Goal: Task Accomplishment & Management: Complete application form

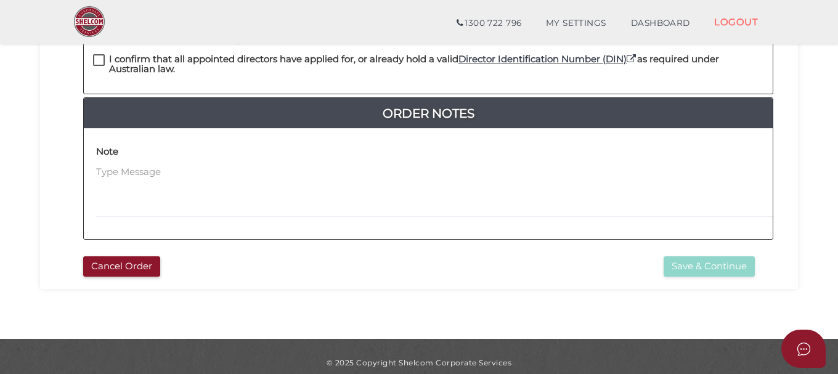
scroll to position [152, 0]
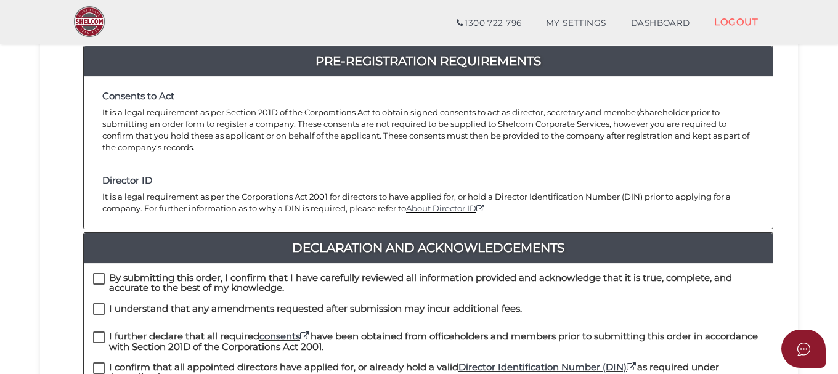
click at [95, 273] on label "By submitting this order, I confirm that I have carefully reviewed all informat…" at bounding box center [428, 280] width 670 height 15
checkbox input "true"
click at [99, 304] on label "I understand that any amendments requested after submission may incur additiona…" at bounding box center [307, 311] width 429 height 15
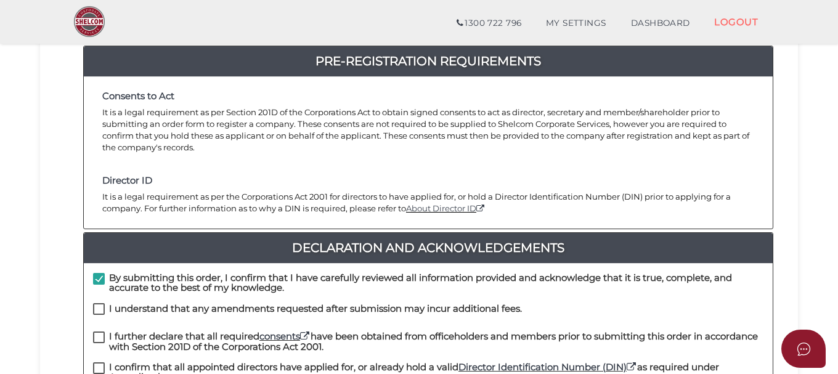
checkbox input "true"
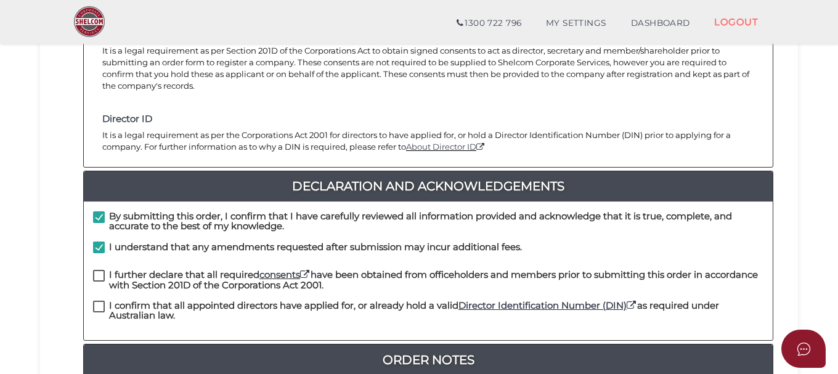
click at [101, 270] on label "I further declare that all required consents have been obtained from officehold…" at bounding box center [428, 277] width 670 height 15
checkbox input "true"
click at [97, 301] on label "I confirm that all appointed directors have applied for, or already hold a vali…" at bounding box center [428, 308] width 670 height 15
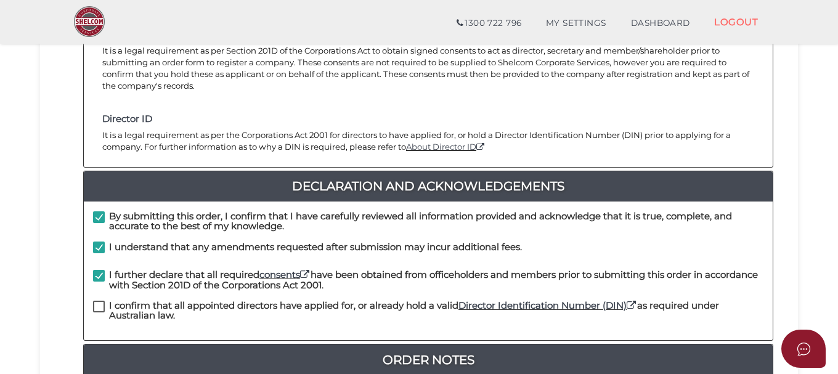
checkbox input "true"
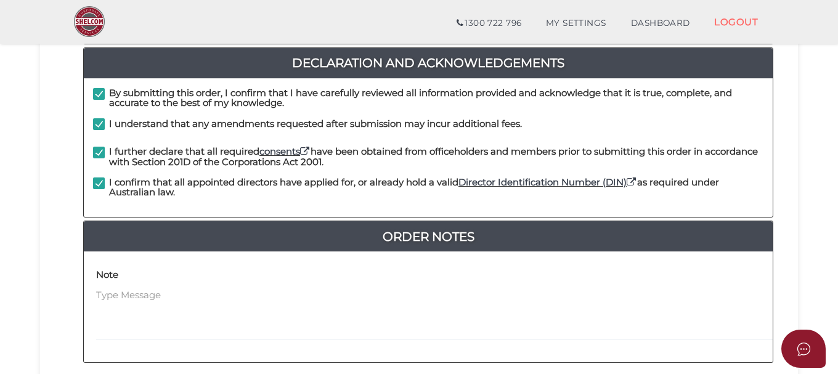
scroll to position [459, 0]
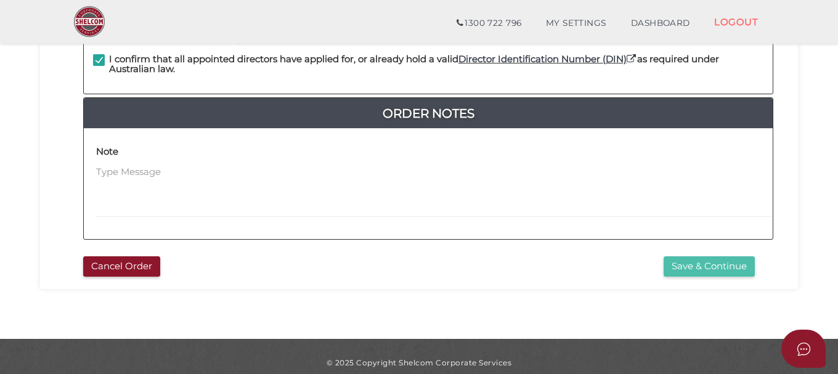
click at [688, 257] on button "Save & Continue" at bounding box center [708, 266] width 91 height 20
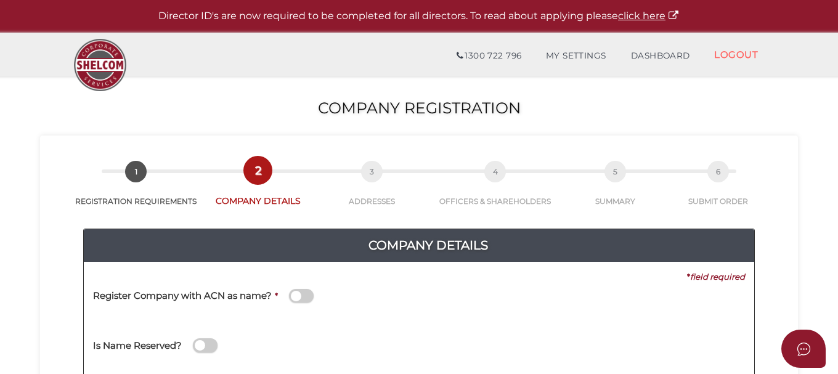
scroll to position [62, 0]
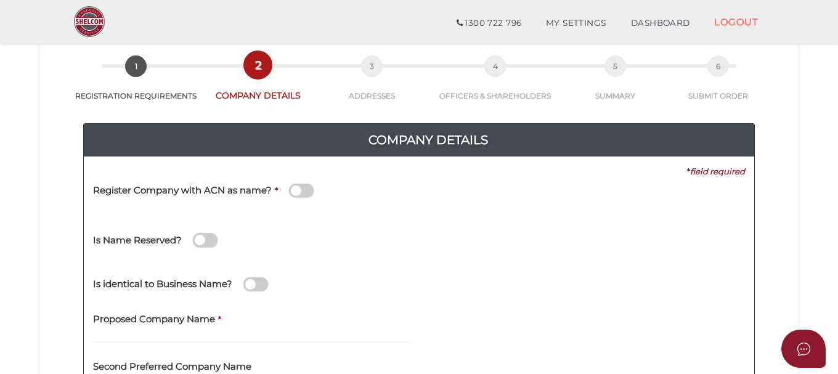
click at [303, 189] on span at bounding box center [301, 191] width 25 height 14
click at [0, 0] on input "checkbox" at bounding box center [0, 0] width 0 height 0
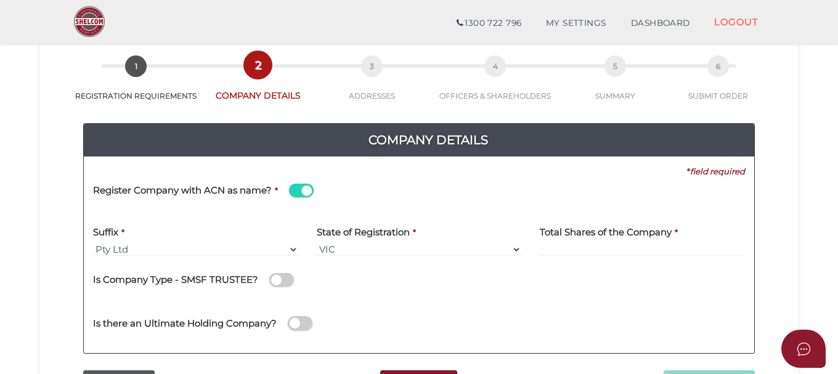
click at [303, 190] on span at bounding box center [301, 191] width 25 height 14
click at [0, 0] on input "checkbox" at bounding box center [0, 0] width 0 height 0
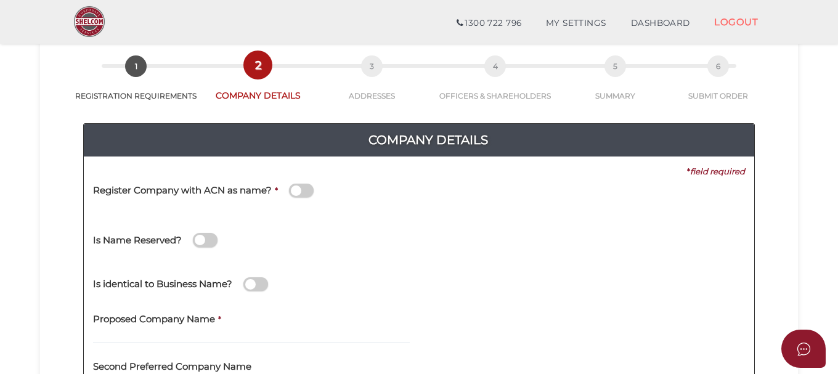
click at [298, 191] on span at bounding box center [301, 191] width 25 height 14
click at [0, 0] on input "checkbox" at bounding box center [0, 0] width 0 height 0
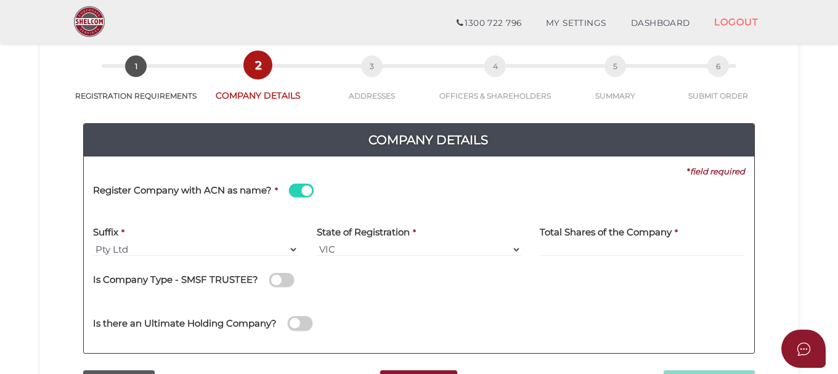
click at [298, 191] on span at bounding box center [301, 191] width 25 height 14
click at [0, 0] on input "checkbox" at bounding box center [0, 0] width 0 height 0
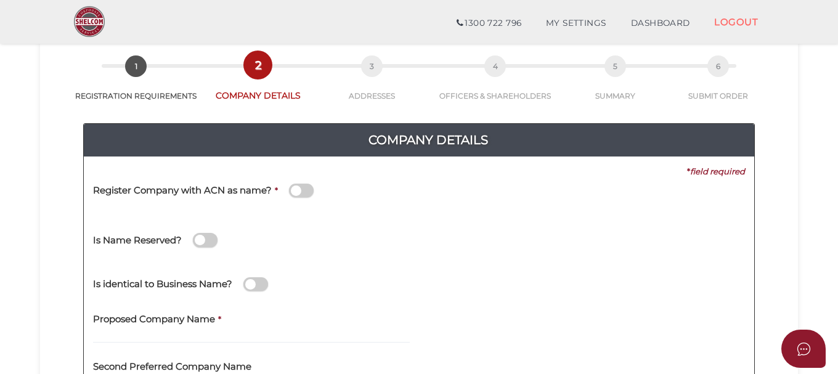
click at [204, 240] on span at bounding box center [205, 240] width 25 height 14
click at [0, 0] on input "checkbox" at bounding box center [0, 0] width 0 height 0
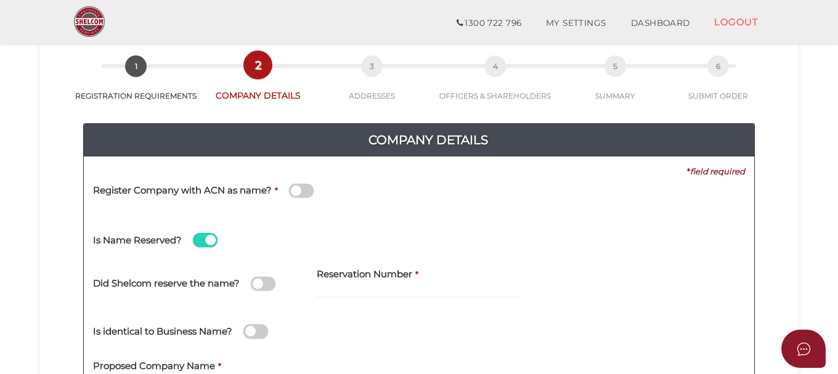
click at [204, 240] on span at bounding box center [205, 240] width 25 height 14
click at [0, 0] on input "checkbox" at bounding box center [0, 0] width 0 height 0
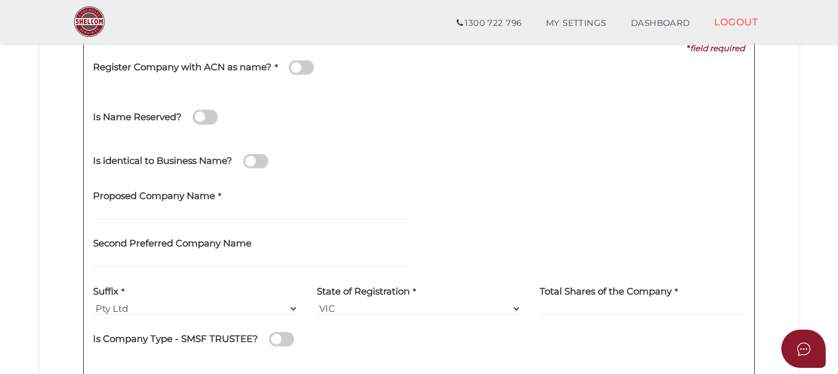
scroll to position [246, 0]
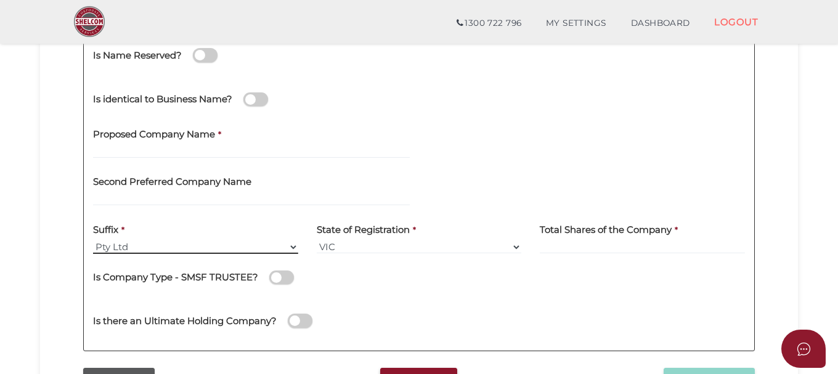
click at [201, 245] on select "Pty Ltd Pty Ltd Pty. Ltd. Pty Limited Proprietary Limited Proprietary Ltd" at bounding box center [195, 247] width 205 height 14
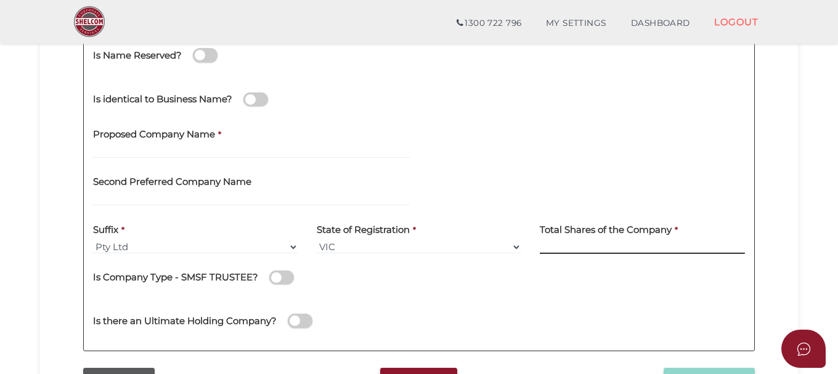
click at [568, 248] on input at bounding box center [642, 247] width 205 height 14
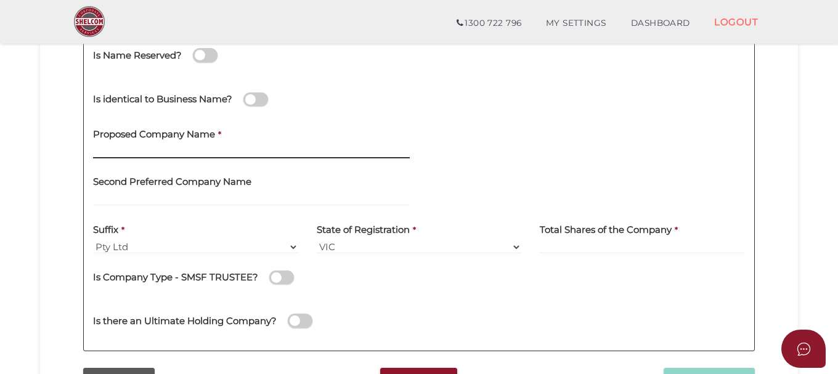
click at [192, 150] on input "text" at bounding box center [251, 152] width 317 height 14
click at [153, 147] on input "text" at bounding box center [251, 152] width 317 height 14
paste input "Plow On"
type input "Plow On"
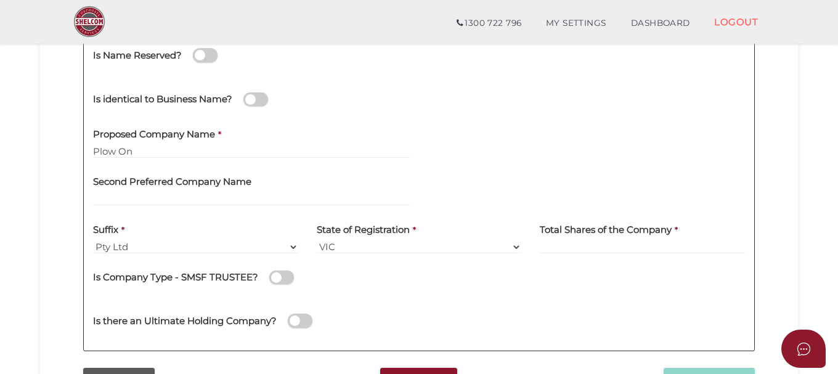
click at [482, 139] on div at bounding box center [586, 143] width 335 height 48
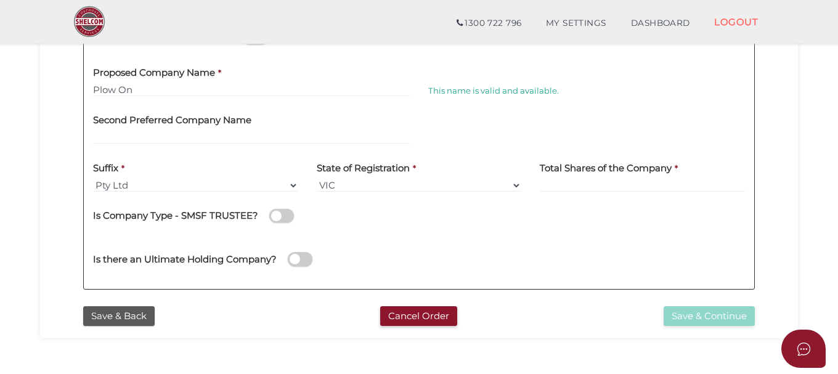
click at [651, 257] on div "Is there an Ultimate Holding Company?" at bounding box center [419, 257] width 670 height 44
click at [576, 192] on input at bounding box center [642, 186] width 205 height 14
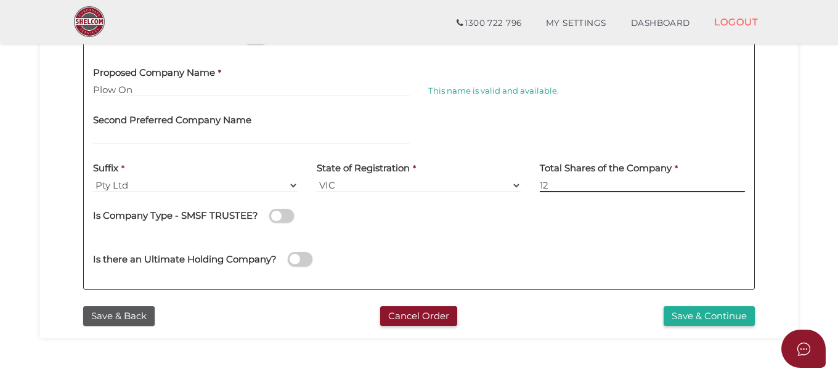
type input "12"
click at [576, 235] on div "Is Company Type - SMSF TRUSTEE?" at bounding box center [419, 218] width 652 height 34
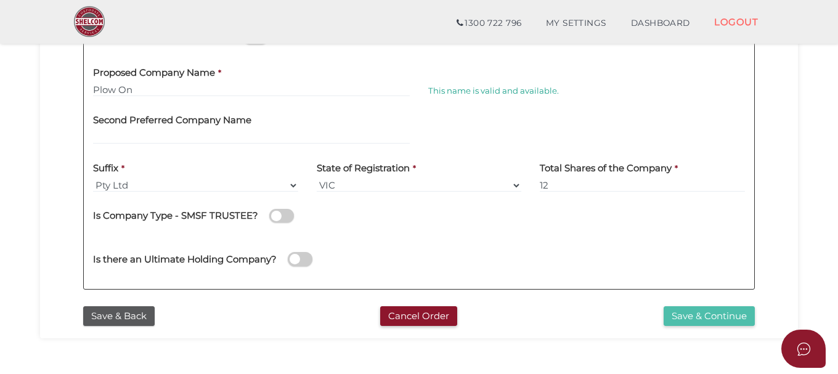
click at [678, 318] on button "Save & Continue" at bounding box center [708, 316] width 91 height 20
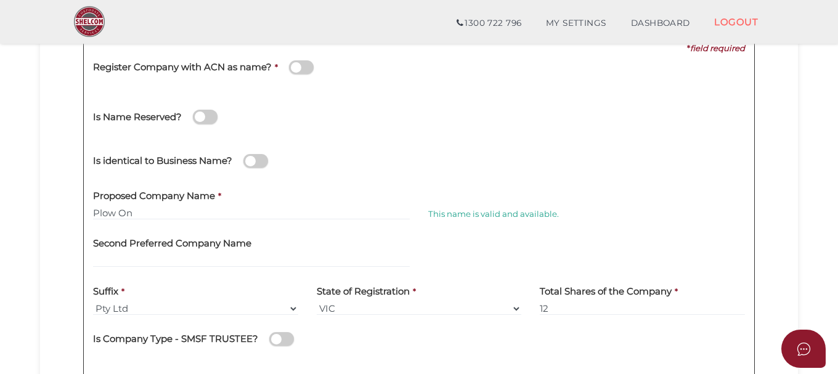
scroll to position [370, 0]
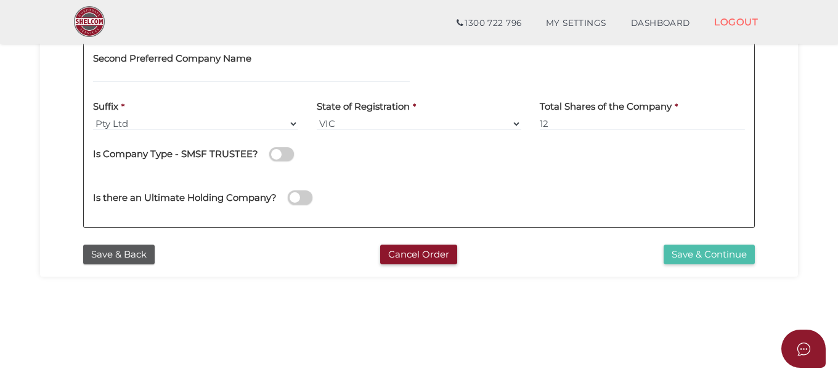
click at [682, 252] on button "Save & Continue" at bounding box center [708, 255] width 91 height 20
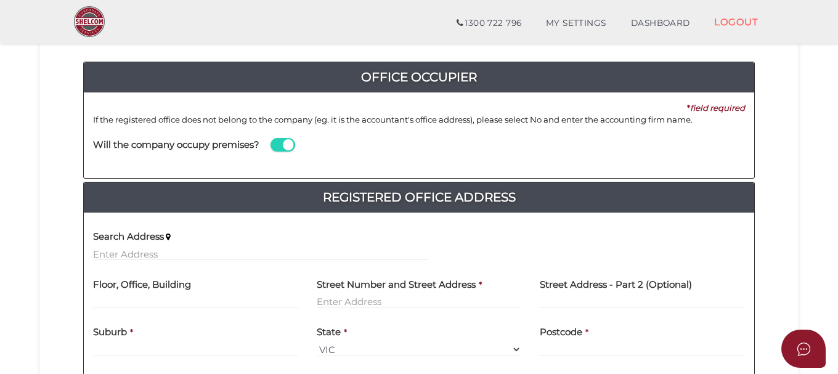
scroll to position [185, 0]
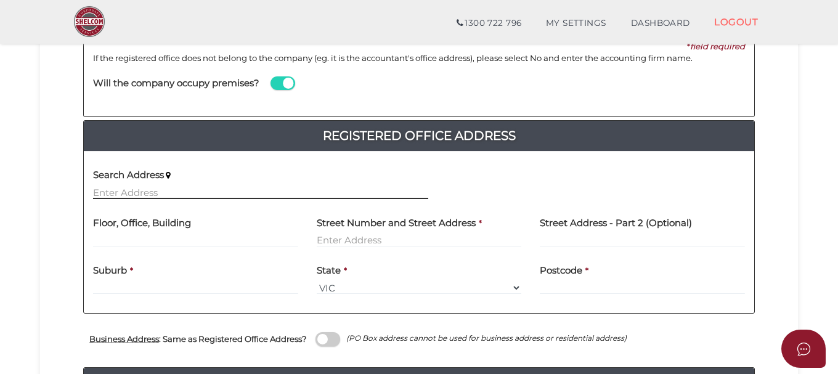
click at [140, 191] on input "text" at bounding box center [260, 192] width 335 height 14
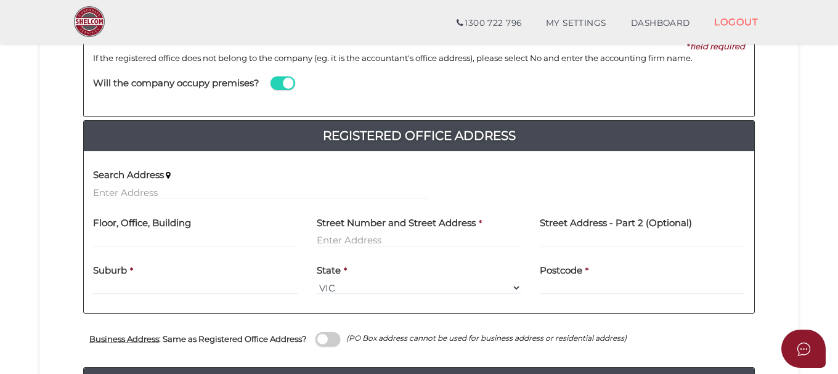
click at [269, 182] on div "Search Address" at bounding box center [260, 180] width 335 height 39
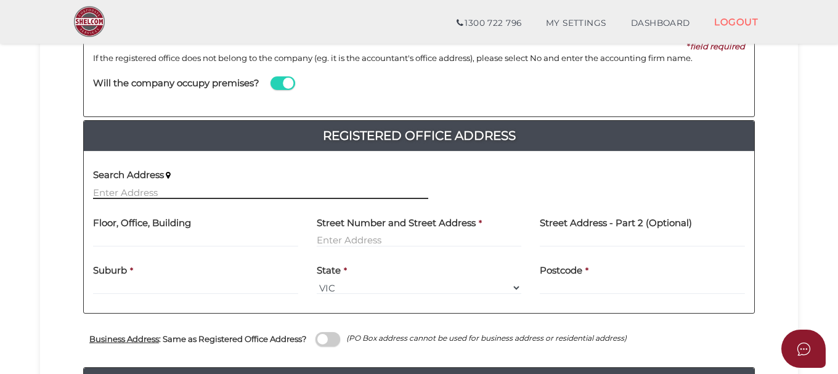
click at [256, 189] on input "text" at bounding box center [260, 192] width 335 height 14
type input "s"
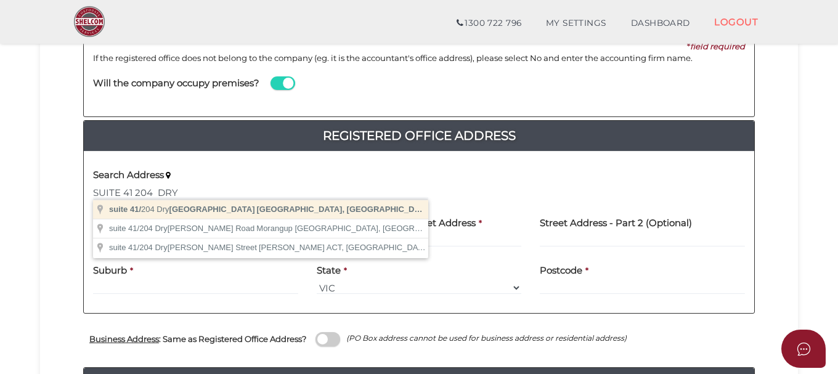
type input "suite 41/204 Dryburgh Street, North Melbourne VIC, Australia"
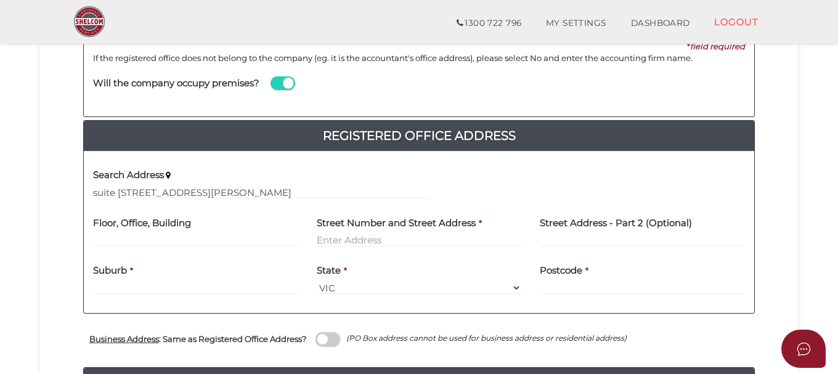
type input "suite 41"
type input "204 Dryburgh Street"
type input "North Melbourne"
select select "VIC"
type input "3051"
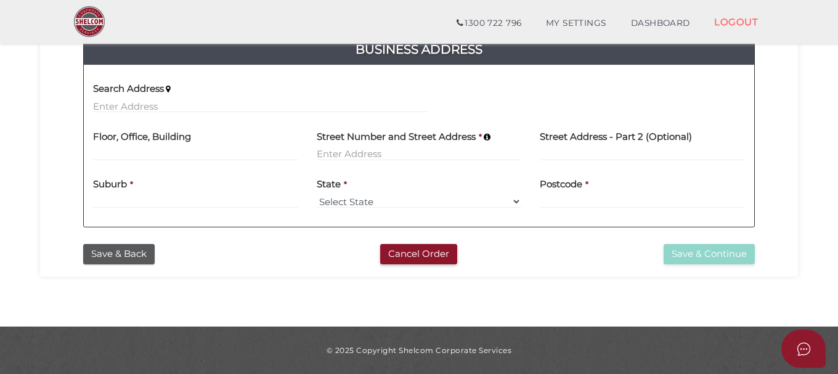
scroll to position [395, 0]
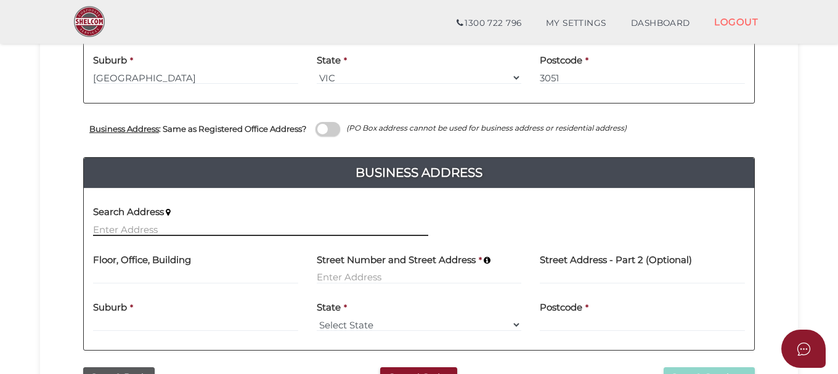
click at [128, 232] on input "text" at bounding box center [260, 229] width 335 height 14
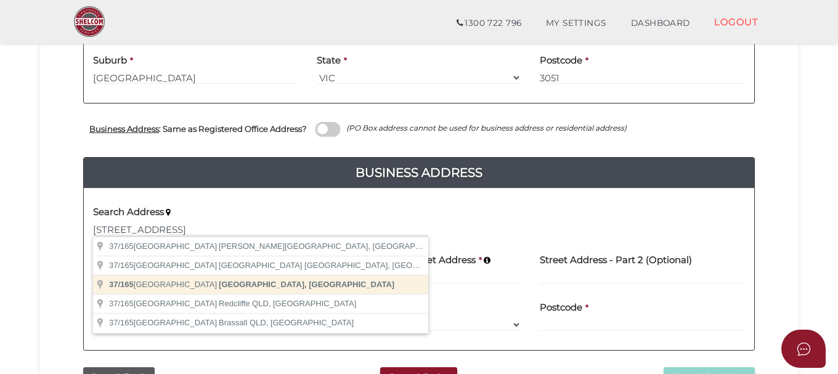
type input "37/165 Sydney Street, New Farm QLD, Australia"
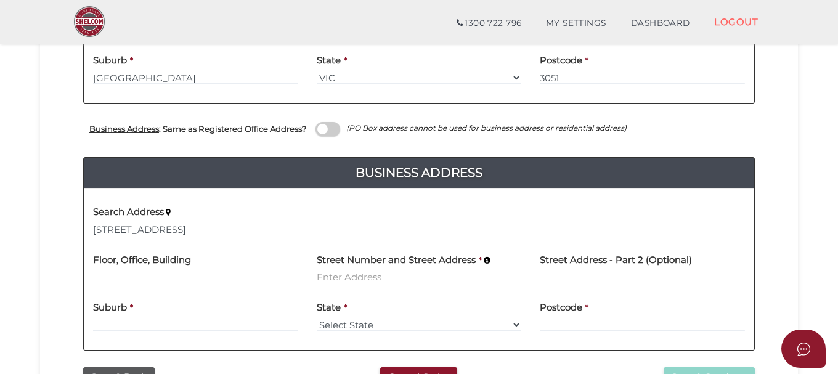
type input "37"
type input "165 Sydney Street"
type input "New Farm"
select select "QLD"
type input "4005"
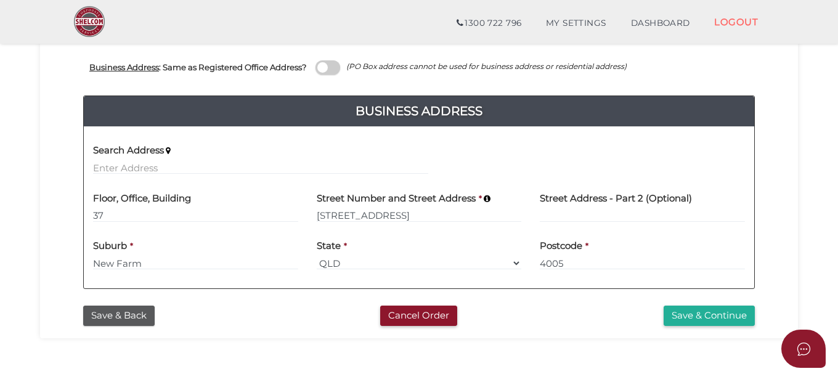
scroll to position [518, 0]
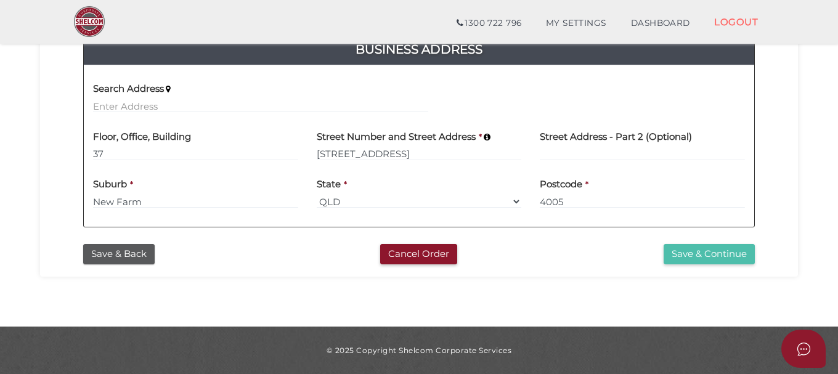
click at [684, 259] on button "Save & Continue" at bounding box center [708, 254] width 91 height 20
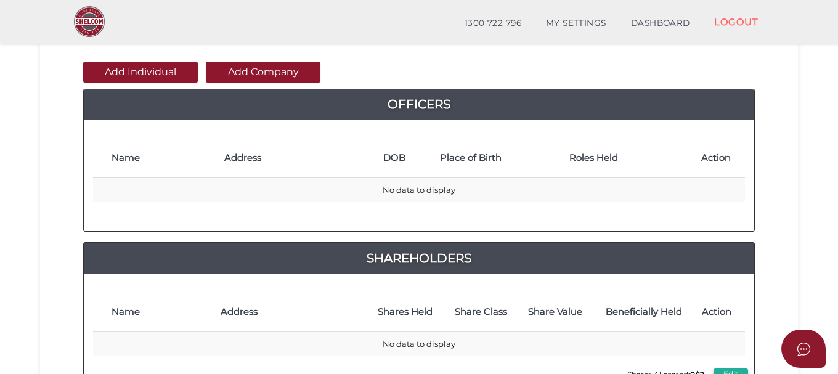
scroll to position [62, 0]
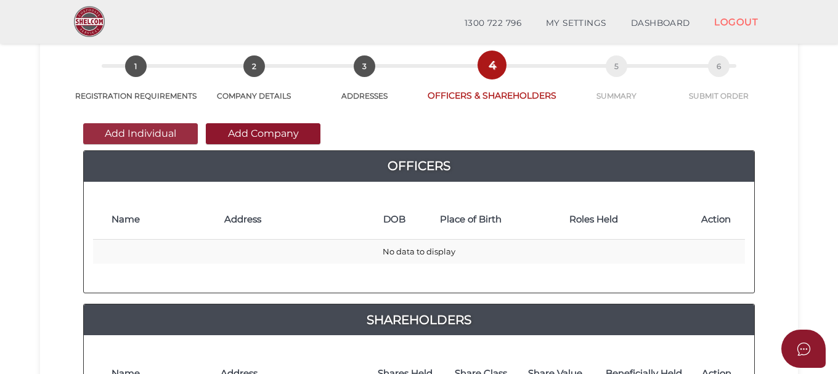
click at [157, 129] on button "Add Individual" at bounding box center [140, 133] width 115 height 21
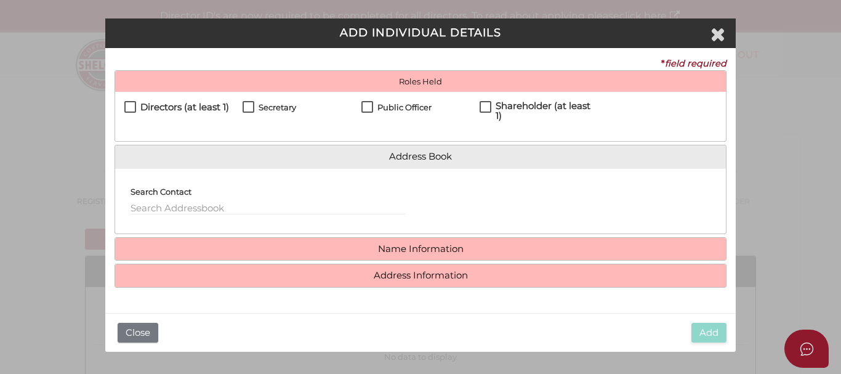
click at [129, 105] on label "Directors (at least 1)" at bounding box center [176, 109] width 105 height 15
checkbox input "true"
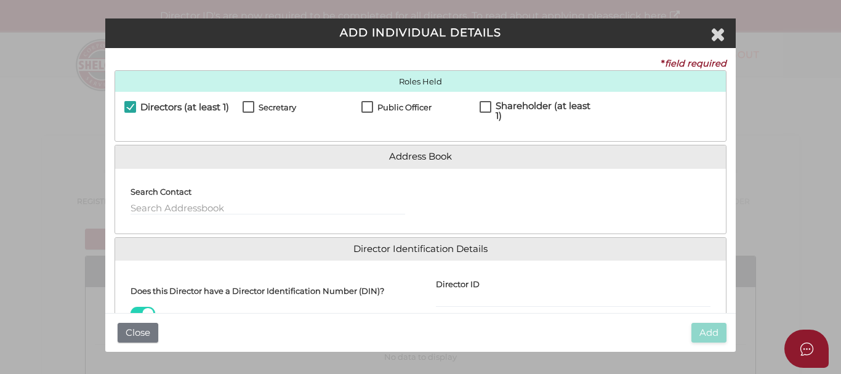
click at [252, 107] on label "Secretary" at bounding box center [270, 110] width 54 height 15
checkbox input "true"
click at [487, 103] on label "Shareholder (at least 1)" at bounding box center [539, 108] width 119 height 15
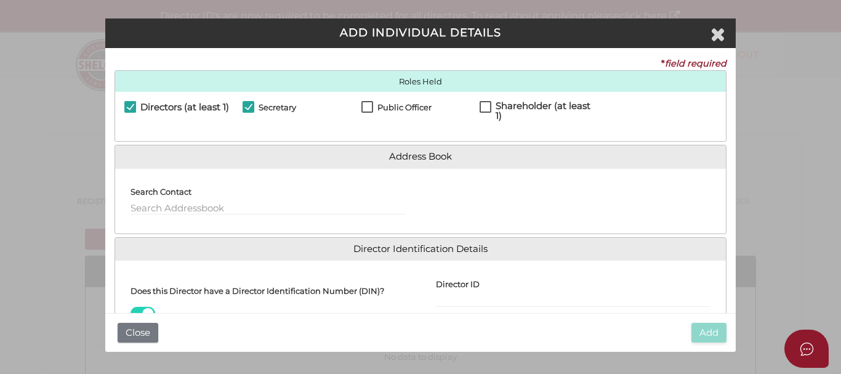
checkbox input "true"
click at [240, 208] on input "text" at bounding box center [268, 208] width 275 height 14
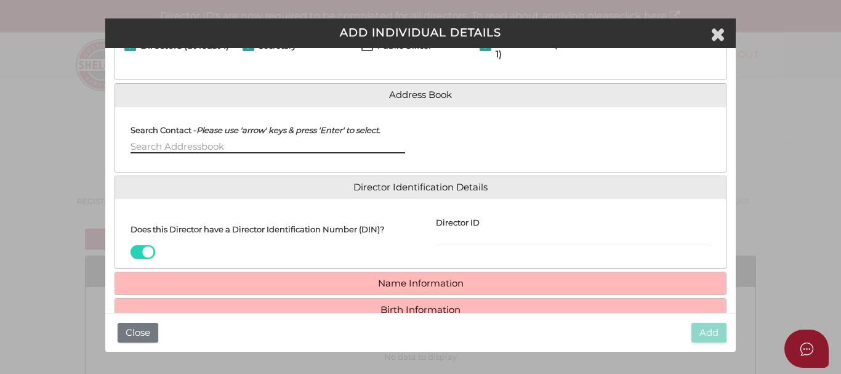
scroll to position [123, 0]
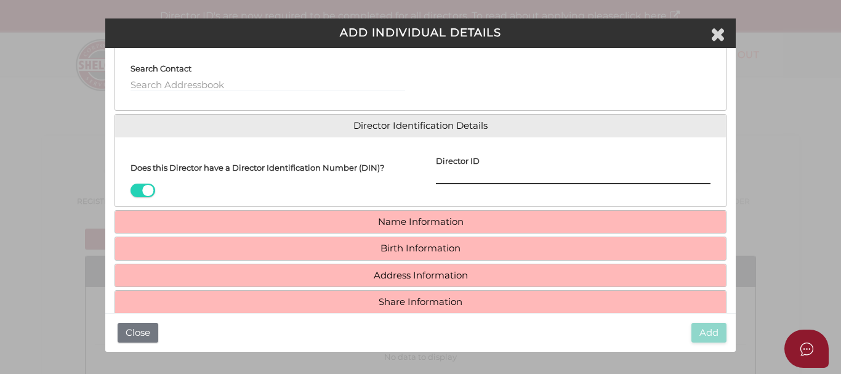
click at [459, 177] on input "Director ID" at bounding box center [573, 178] width 275 height 14
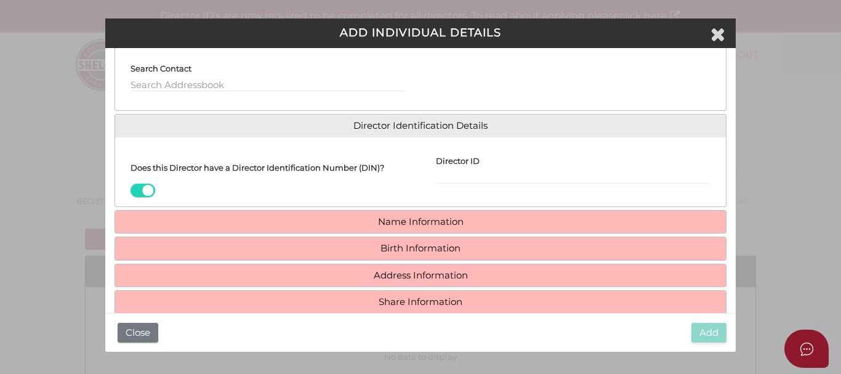
click at [148, 187] on span at bounding box center [143, 191] width 25 height 14
click at [0, 0] on input "checkbox" at bounding box center [0, 0] width 0 height 0
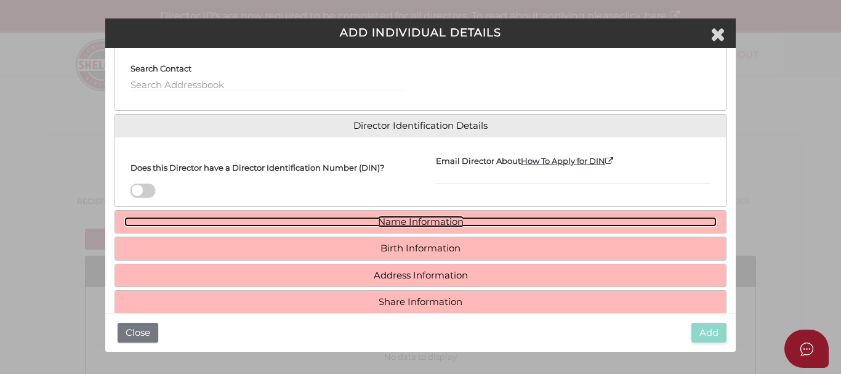
click at [483, 219] on link "Name Information" at bounding box center [420, 222] width 593 height 10
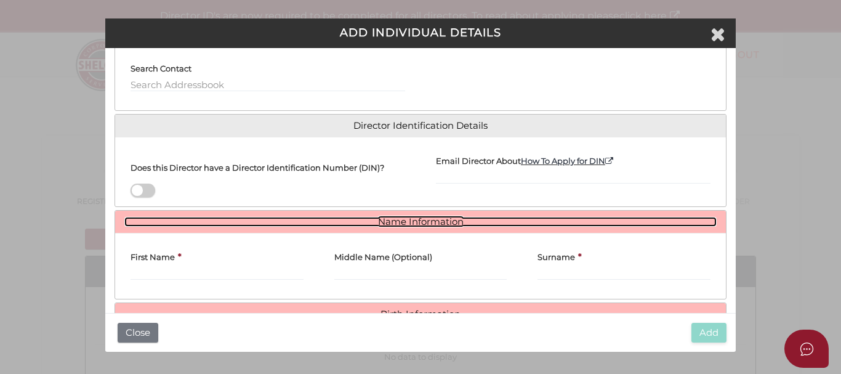
scroll to position [185, 0]
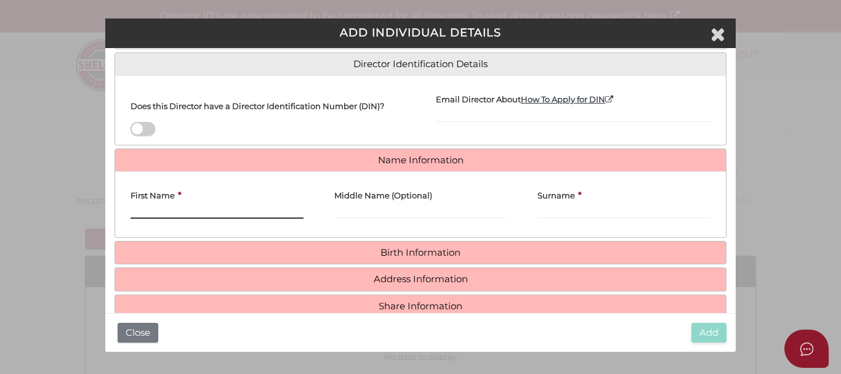
click at [268, 207] on input "First Name" at bounding box center [217, 212] width 173 height 14
click at [201, 209] on input "First Name" at bounding box center [217, 212] width 173 height 14
paste input "Tess Rebecca Plowman"
drag, startPoint x: 152, startPoint y: 212, endPoint x: 192, endPoint y: 211, distance: 40.1
click at [192, 211] on input "Tess Rebecca Plowman" at bounding box center [217, 212] width 173 height 14
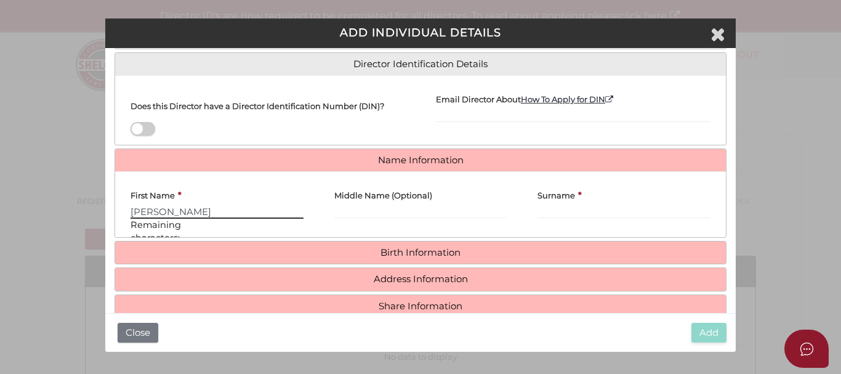
type input "Tess Plowman"
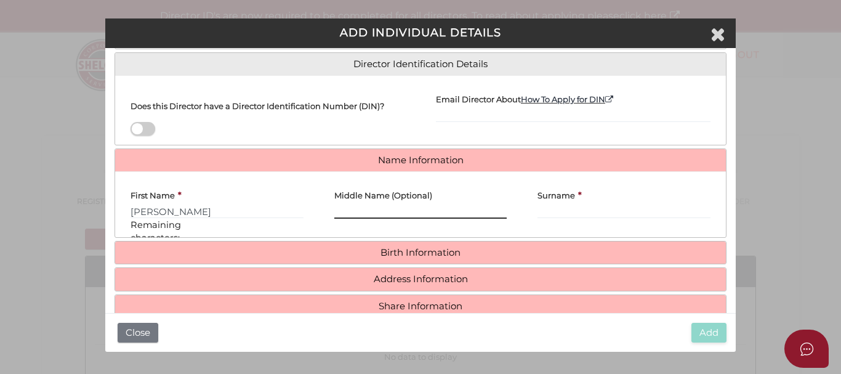
click at [368, 209] on input "Middle Name (Optional)" at bounding box center [420, 212] width 173 height 14
paste input "Rebecca"
type input "Rebecca"
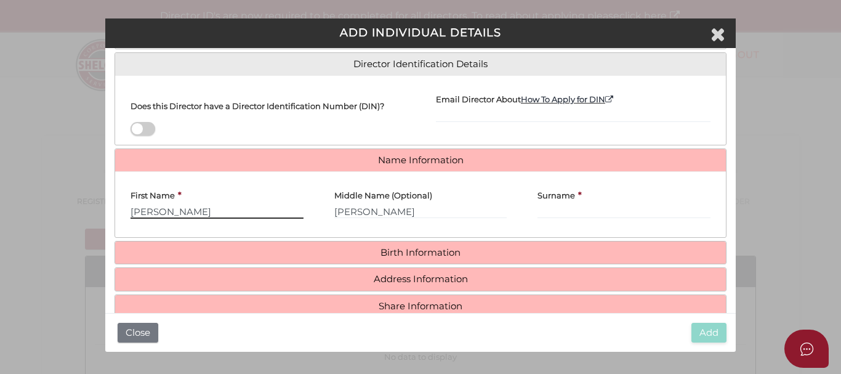
drag, startPoint x: 156, startPoint y: 212, endPoint x: 198, endPoint y: 209, distance: 41.4
click at [198, 209] on input "Tess Plowman" at bounding box center [217, 212] width 173 height 14
type input "Tess"
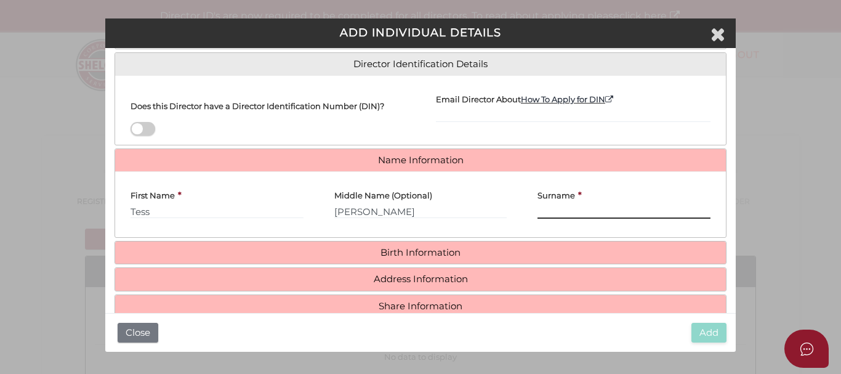
click at [584, 205] on input "Surname" at bounding box center [624, 212] width 173 height 14
paste input "Plowman"
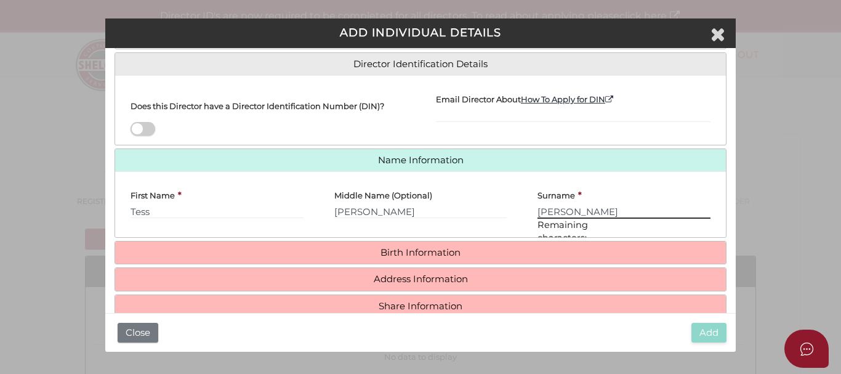
type input "Plowman"
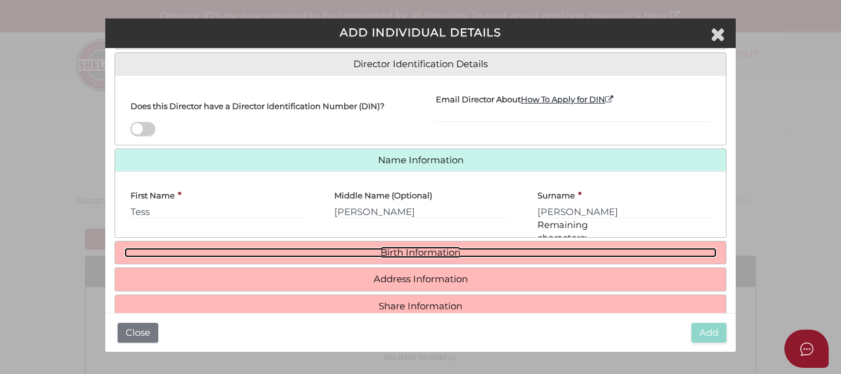
click at [464, 248] on link "Birth Information" at bounding box center [420, 253] width 593 height 10
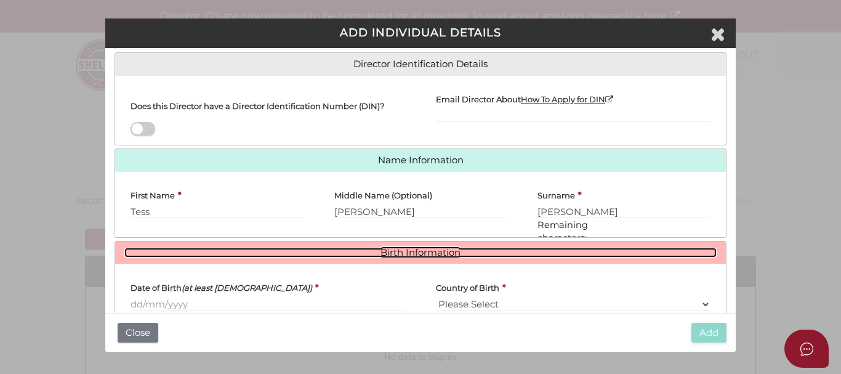
scroll to position [246, 0]
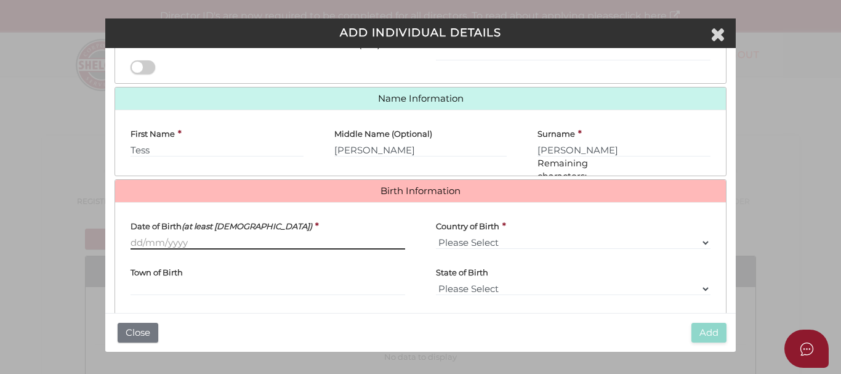
click at [135, 243] on input "Date of Birth (at least 18 years old)" at bounding box center [268, 243] width 275 height 14
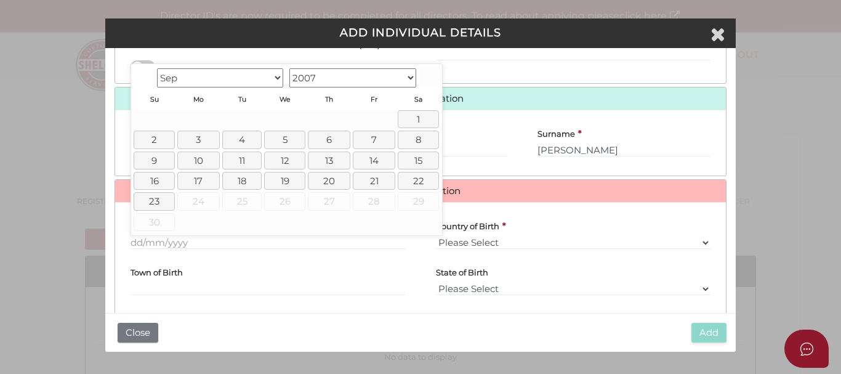
click at [410, 78] on select "1900 1901 1902 1903 1904 1905 1906 1907 1908 1909 1910 1911 1912 1913 1914 1915…" at bounding box center [352, 77] width 127 height 19
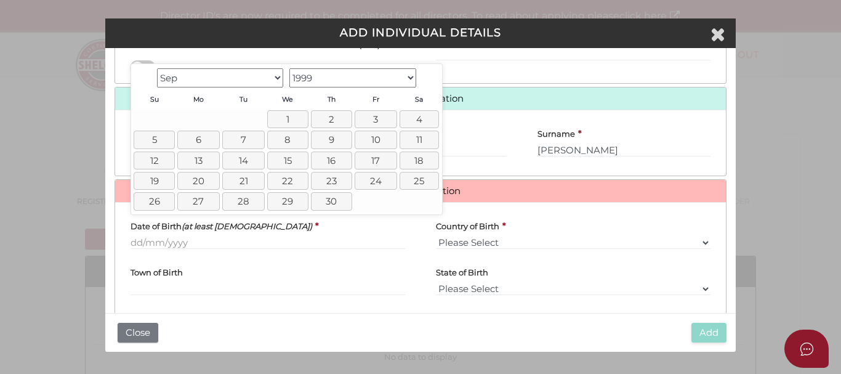
drag, startPoint x: 276, startPoint y: 81, endPoint x: 272, endPoint y: 86, distance: 6.5
click at [276, 81] on select "Jan Feb Mar Apr May Jun Jul Aug Sep Oct Nov Dec" at bounding box center [220, 77] width 127 height 19
click at [410, 158] on link "17" at bounding box center [418, 161] width 42 height 18
type input "[DATE]"
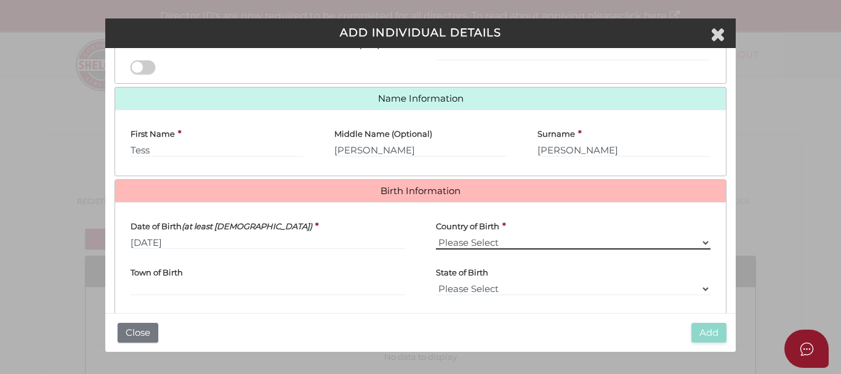
drag, startPoint x: 460, startPoint y: 242, endPoint x: 471, endPoint y: 243, distance: 10.5
click at [461, 242] on select "Please Select v Australia Afghanistan Albania Algeria American Samoa Andorra An…" at bounding box center [573, 243] width 275 height 14
click at [470, 243] on select "Please Select v Australia Afghanistan Albania Algeria American Samoa Andorra An…" at bounding box center [573, 243] width 275 height 14
select select "[GEOGRAPHIC_DATA]"
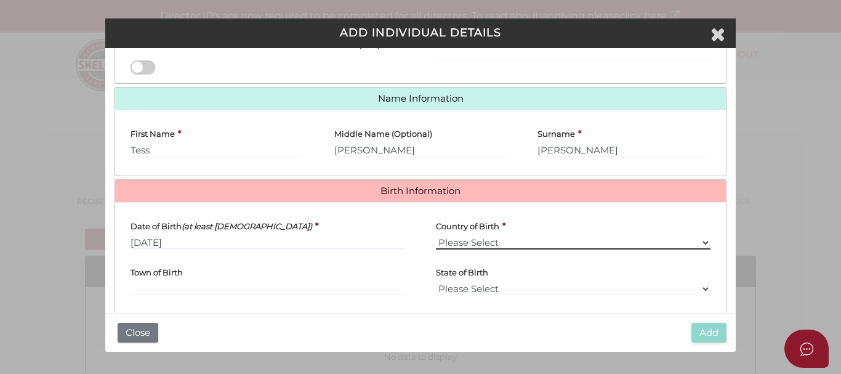
click at [436, 236] on select "Please Select v Australia Afghanistan Albania Algeria American Samoa Andorra An…" at bounding box center [573, 243] width 275 height 14
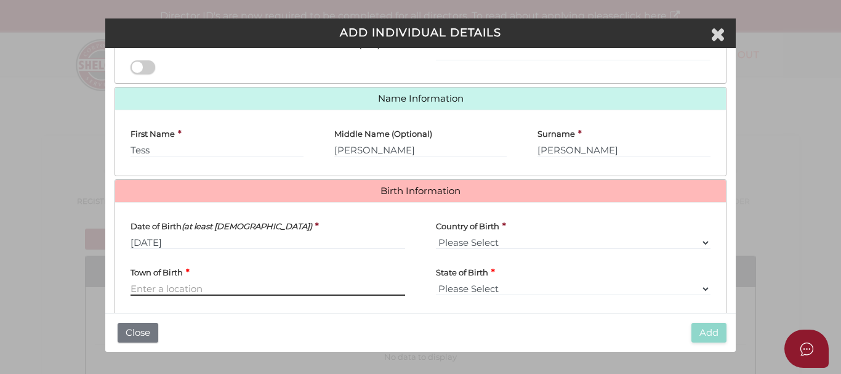
click at [156, 292] on input "Town of Birth" at bounding box center [268, 289] width 275 height 14
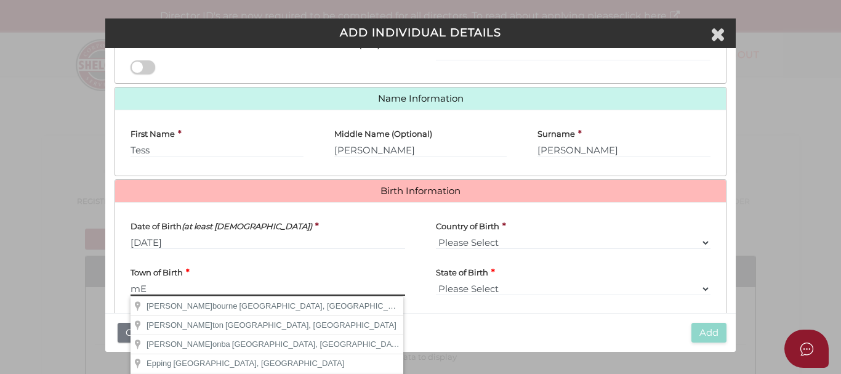
type input "m"
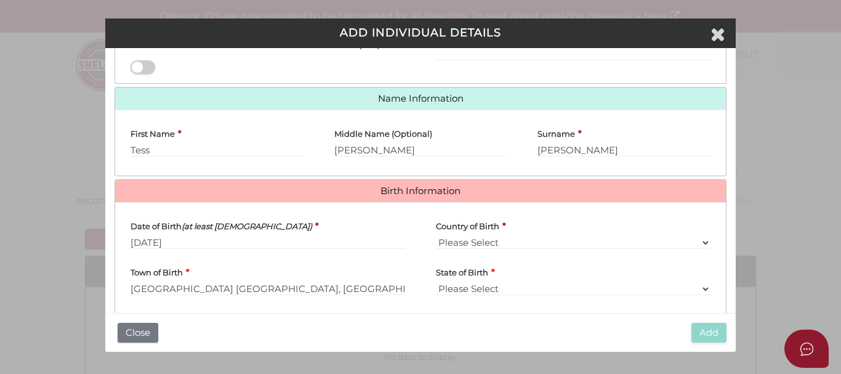
type input "[GEOGRAPHIC_DATA]"
select select "VIC"
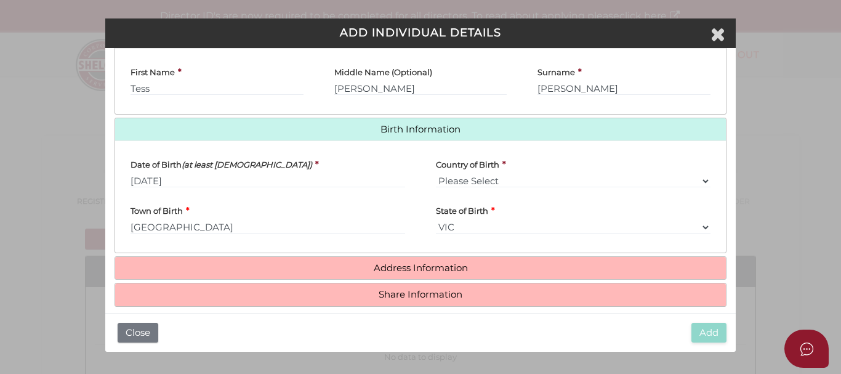
scroll to position [322, 0]
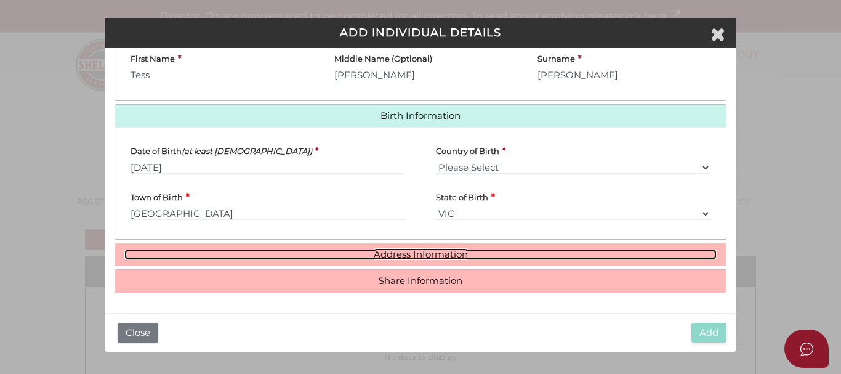
click at [511, 255] on link "Address Information" at bounding box center [420, 254] width 593 height 10
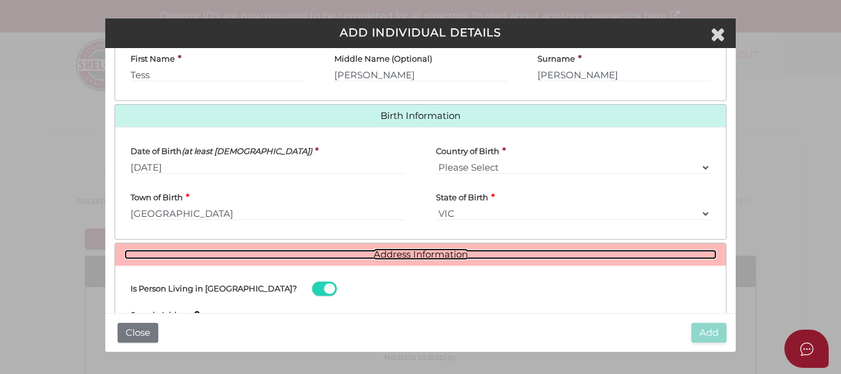
scroll to position [445, 0]
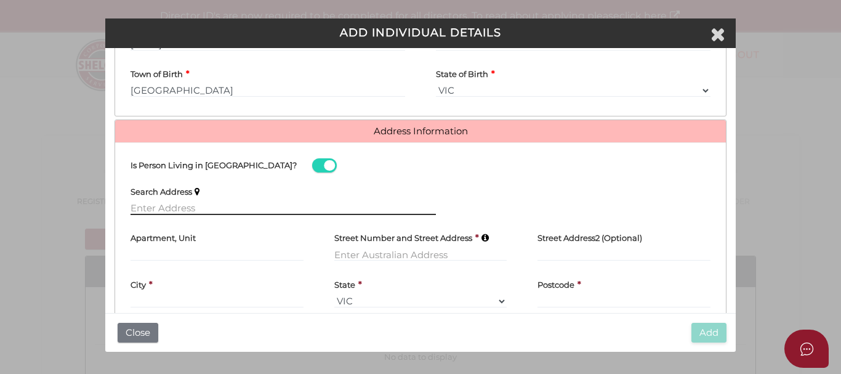
click at [258, 204] on input "text" at bounding box center [283, 208] width 305 height 14
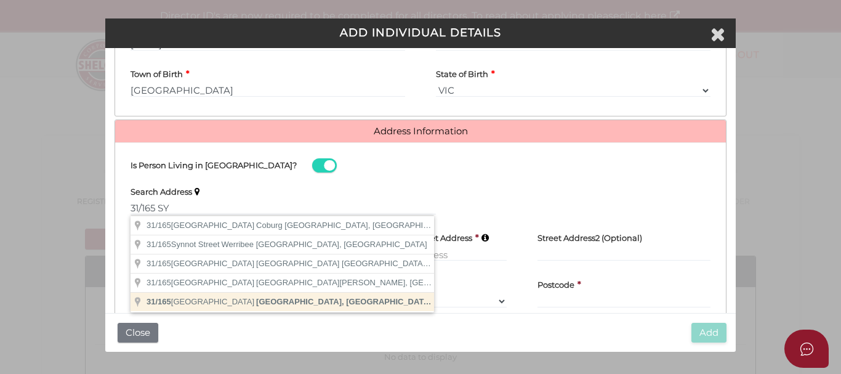
type input "31/165 Sydney Street, New Farm QLD, Australia"
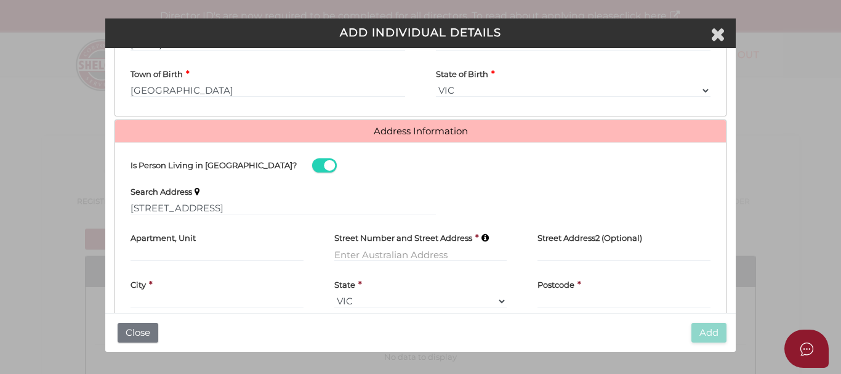
type input "31"
type input "[STREET_ADDRESS]"
type input "New Farm"
select select "QLD"
type input "4005"
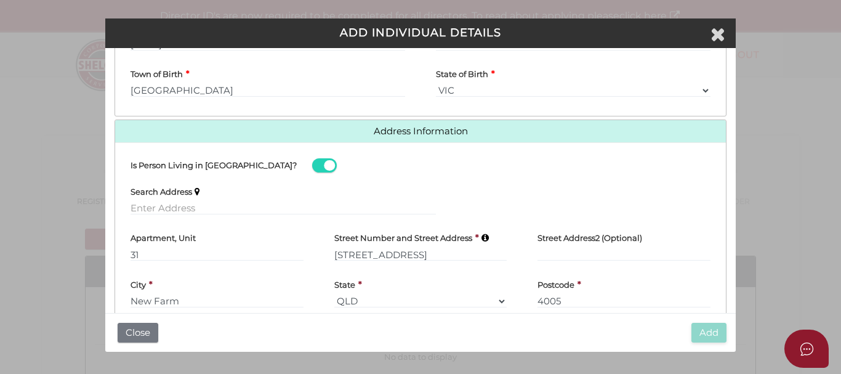
scroll to position [505, 0]
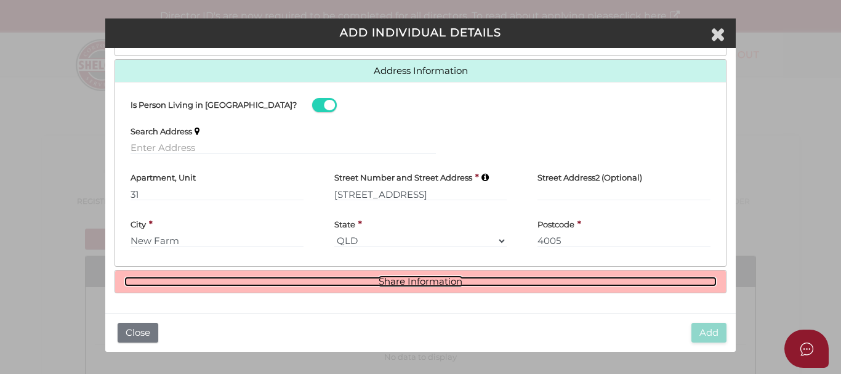
click at [445, 283] on link "Share Information" at bounding box center [420, 282] width 593 height 10
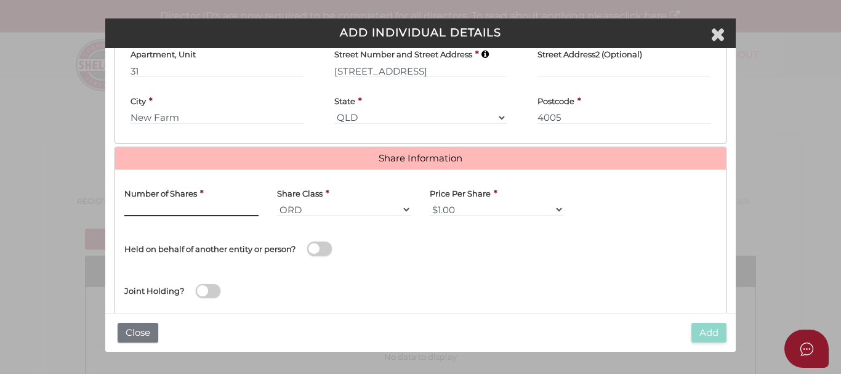
click at [161, 211] on input "text" at bounding box center [191, 210] width 134 height 14
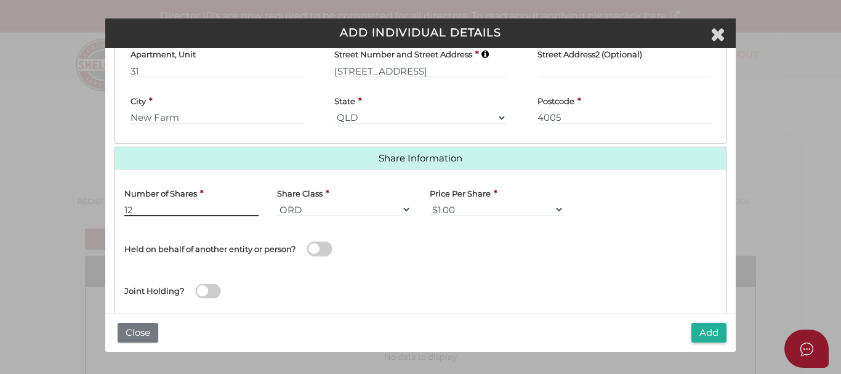
type input "12"
click at [376, 272] on div "Joint Holding?" at bounding box center [421, 288] width 612 height 40
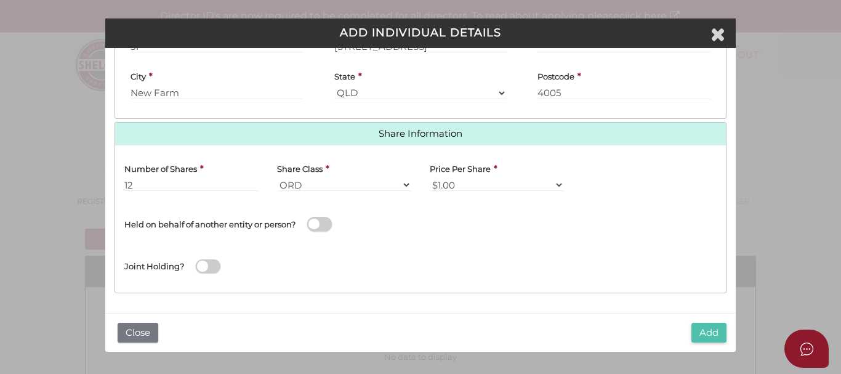
click at [713, 333] on button "Add" at bounding box center [709, 333] width 35 height 20
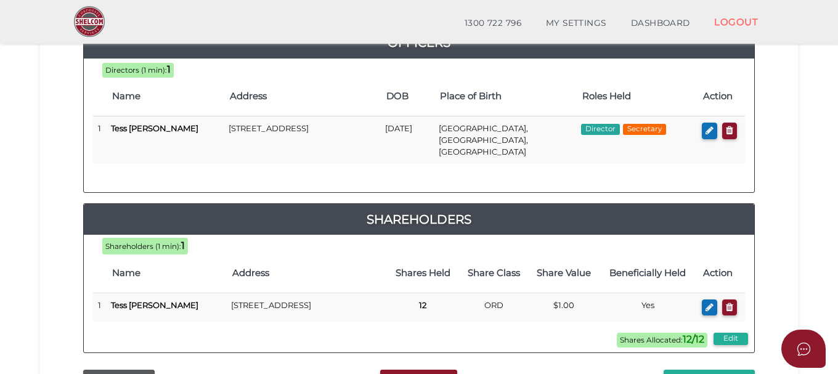
scroll to position [246, 0]
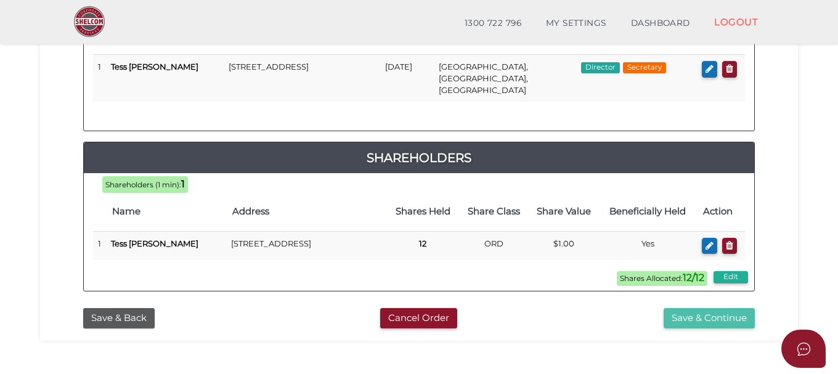
click at [669, 318] on button "Save & Continue" at bounding box center [708, 318] width 91 height 20
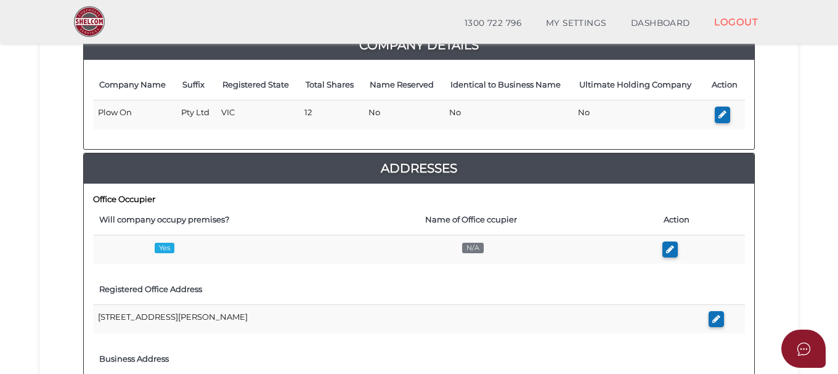
scroll to position [246, 0]
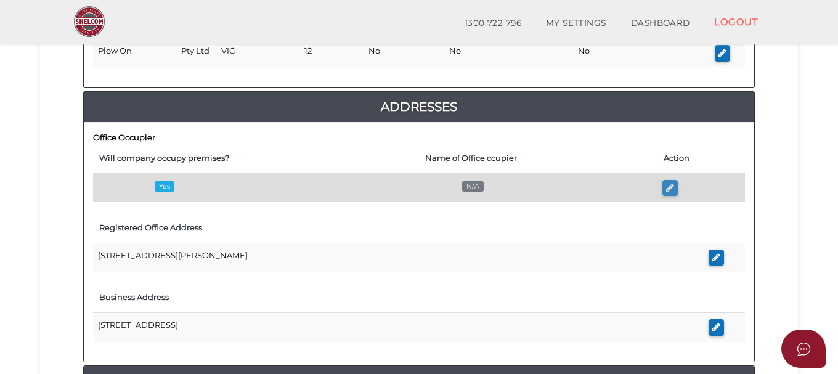
click at [666, 188] on icon "button" at bounding box center [670, 187] width 8 height 9
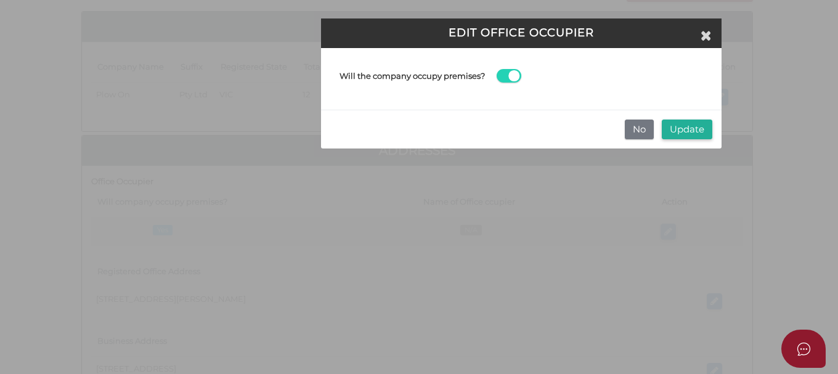
scroll to position [0, 0]
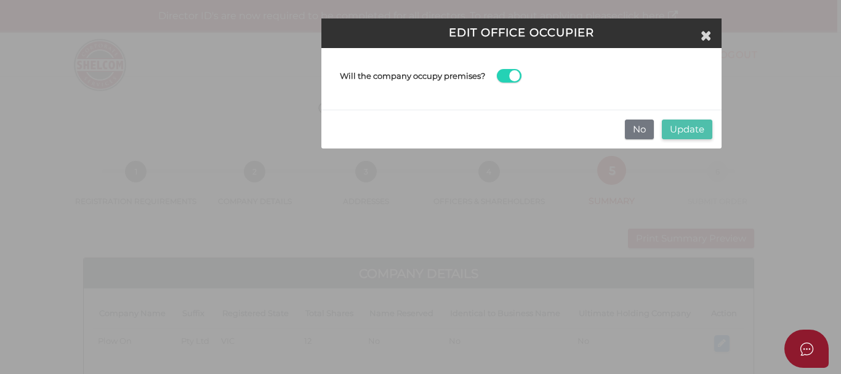
click at [676, 127] on button "Update" at bounding box center [687, 129] width 51 height 20
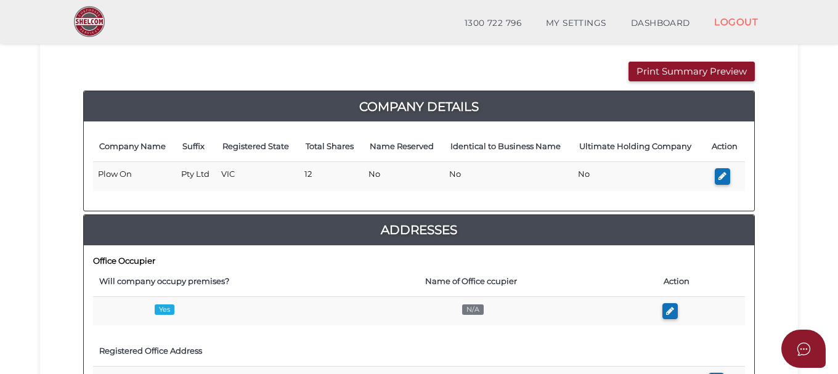
scroll to position [246, 0]
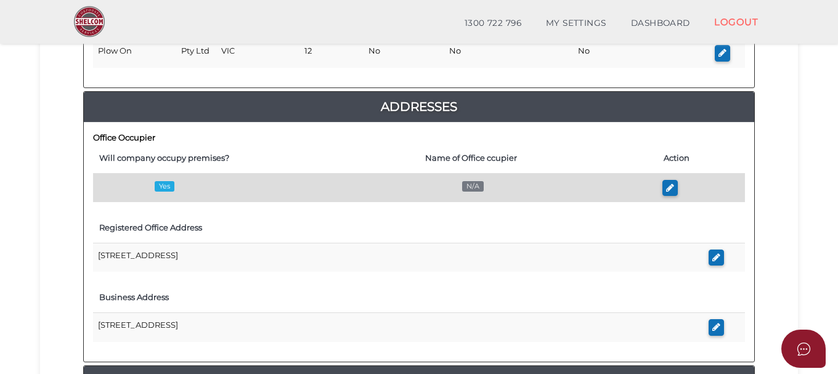
click at [473, 185] on span "N/A" at bounding box center [473, 186] width 22 height 10
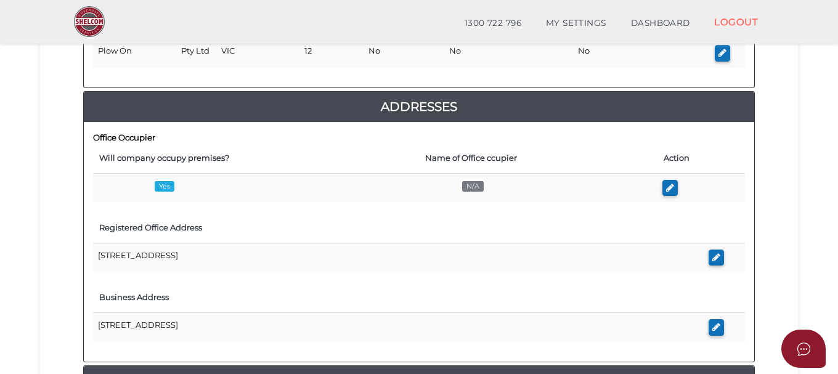
scroll to position [308, 0]
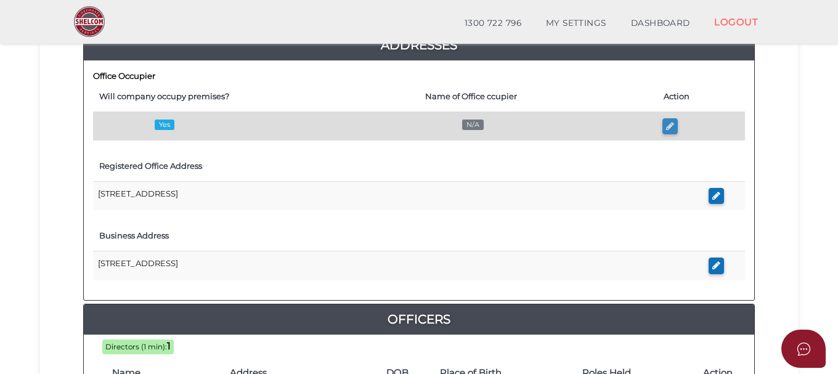
click at [672, 127] on icon "button" at bounding box center [670, 125] width 8 height 9
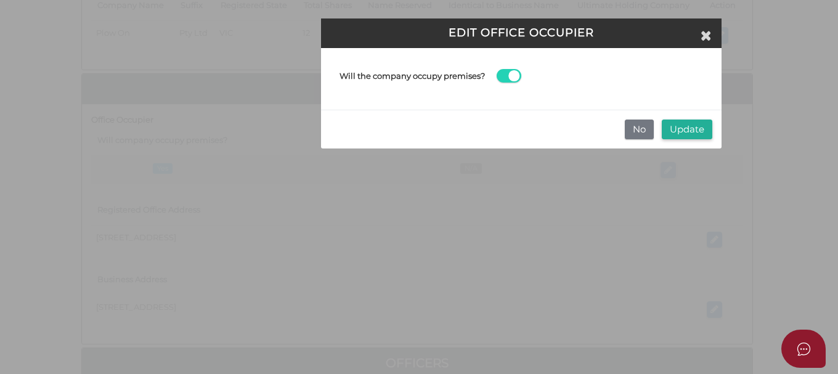
scroll to position [0, 0]
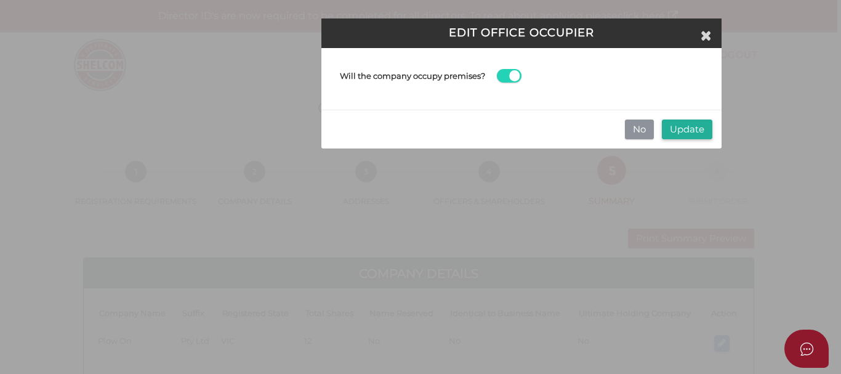
click at [639, 130] on button "No" at bounding box center [639, 129] width 29 height 20
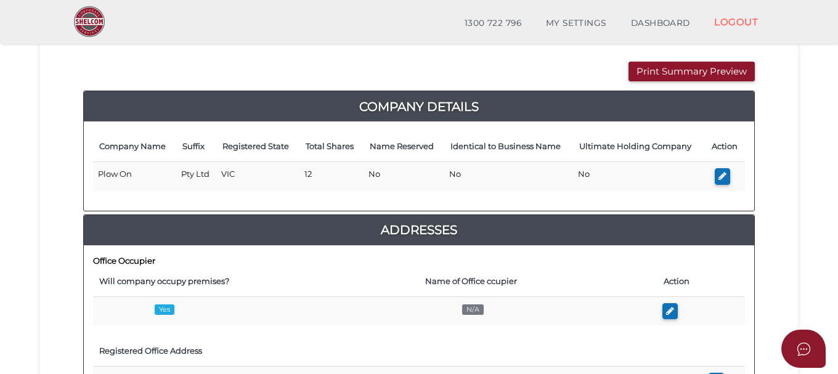
scroll to position [185, 0]
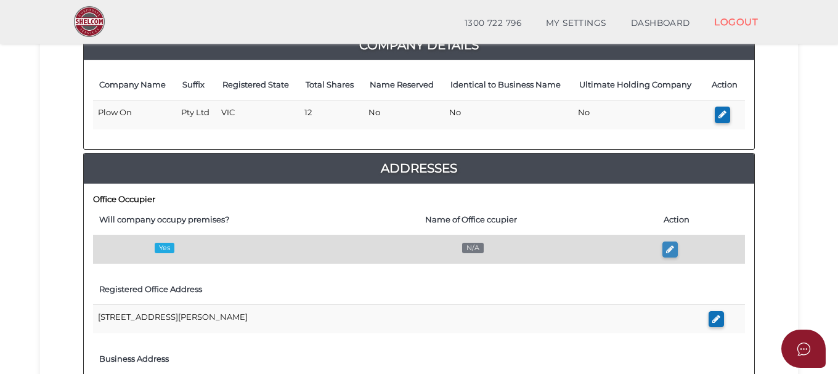
click at [663, 247] on button "button" at bounding box center [669, 249] width 15 height 17
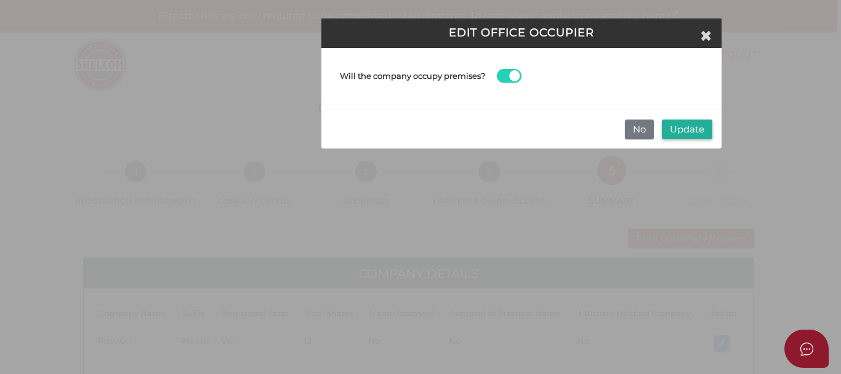
click at [516, 71] on span at bounding box center [509, 76] width 25 height 14
click at [0, 0] on input "checkbox" at bounding box center [0, 0] width 0 height 0
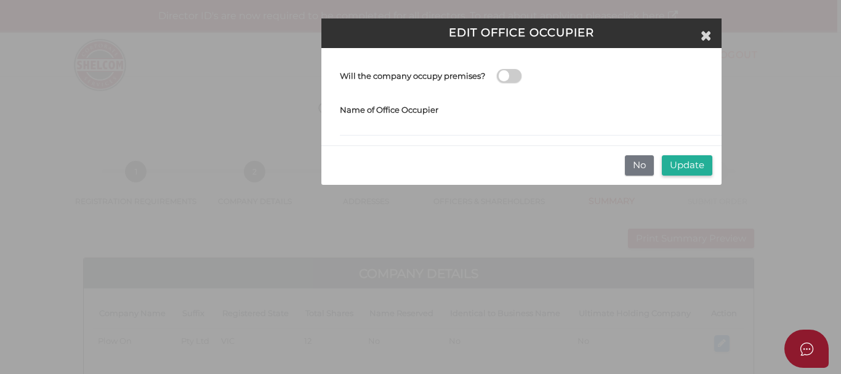
click at [503, 122] on div "Name of Office Occupier" at bounding box center [531, 118] width 400 height 36
click at [500, 128] on input at bounding box center [531, 130] width 382 height 14
paste input "Avonlea Advisory"
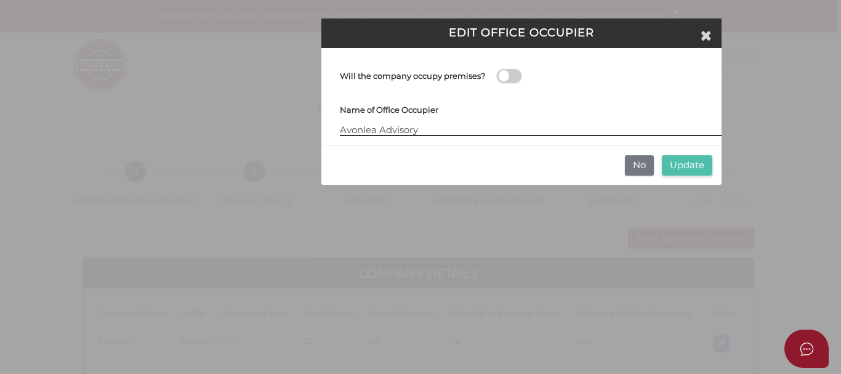
type input "Avonlea Advisory"
click at [703, 164] on button "Update" at bounding box center [687, 165] width 51 height 20
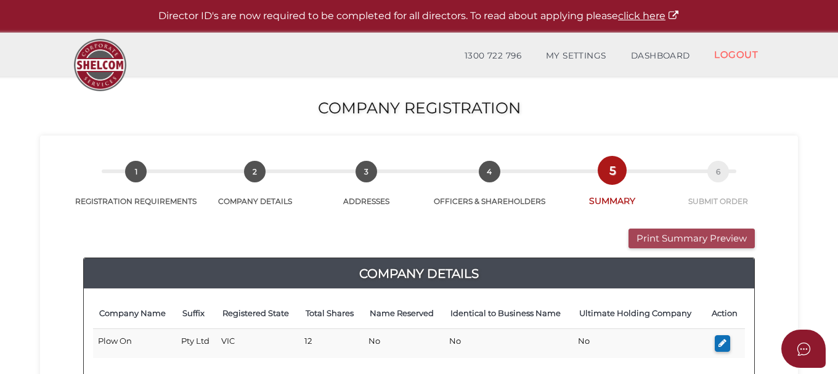
click at [655, 240] on button "Print Summary Preview" at bounding box center [691, 239] width 126 height 20
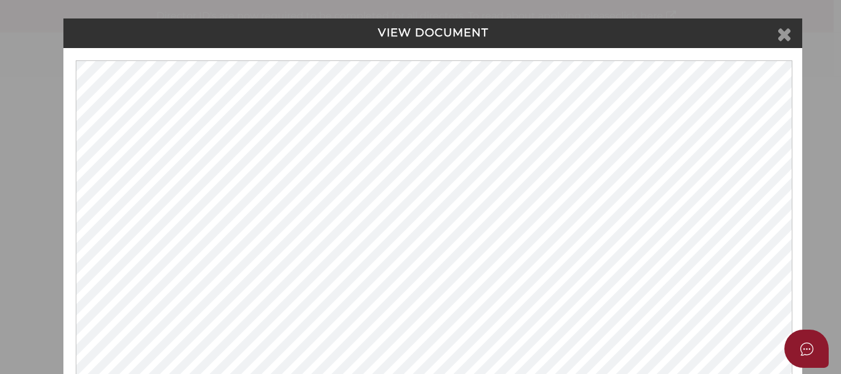
click at [786, 33] on icon at bounding box center [784, 34] width 15 height 18
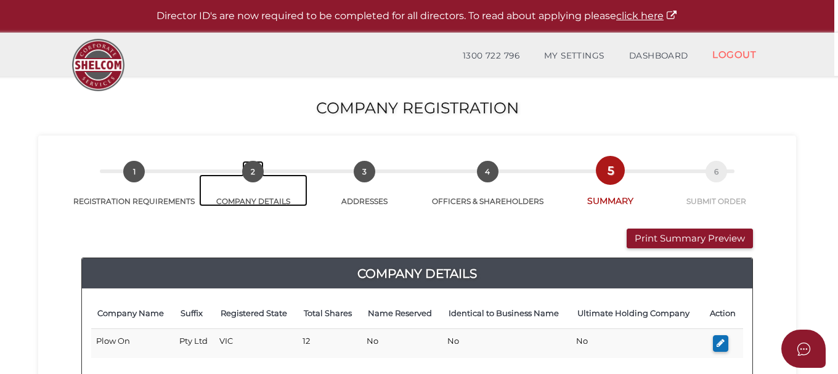
click at [257, 169] on span "2" at bounding box center [253, 172] width 22 height 22
click at [253, 172] on span "2" at bounding box center [253, 172] width 22 height 22
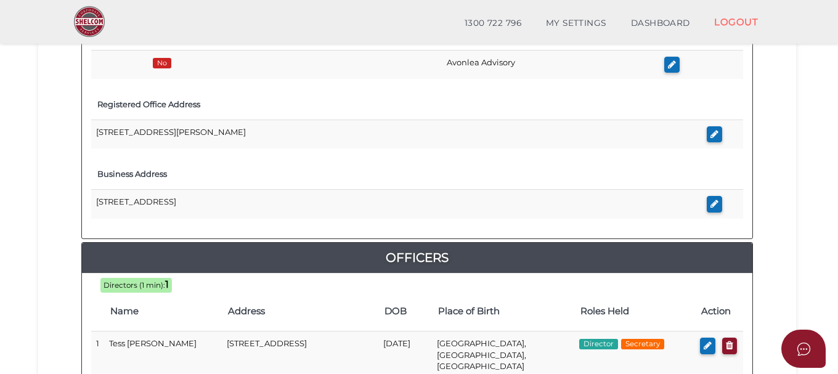
scroll to position [696, 0]
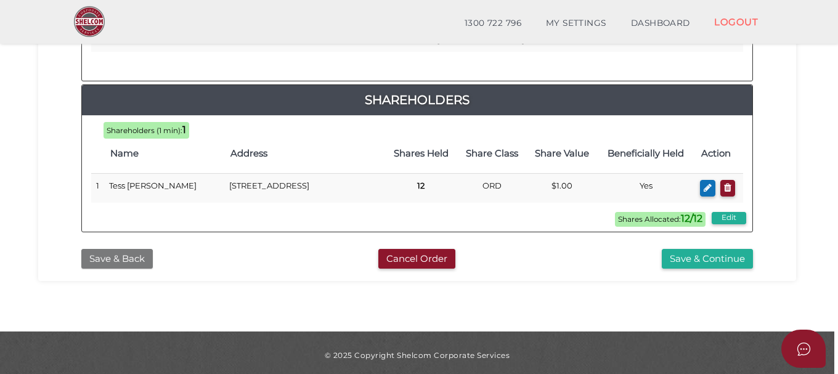
click at [118, 251] on button "Save & Back" at bounding box center [116, 259] width 71 height 20
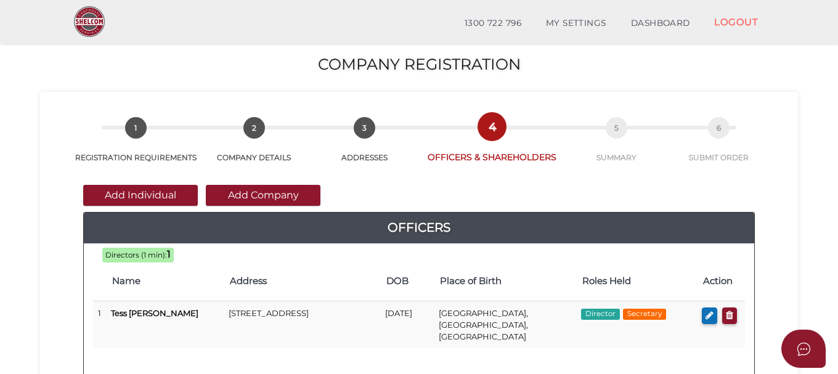
scroll to position [370, 0]
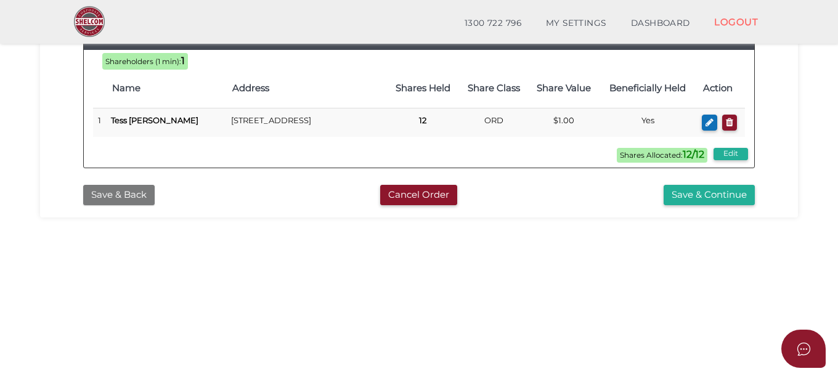
click at [144, 191] on button "Save & Back" at bounding box center [118, 195] width 71 height 20
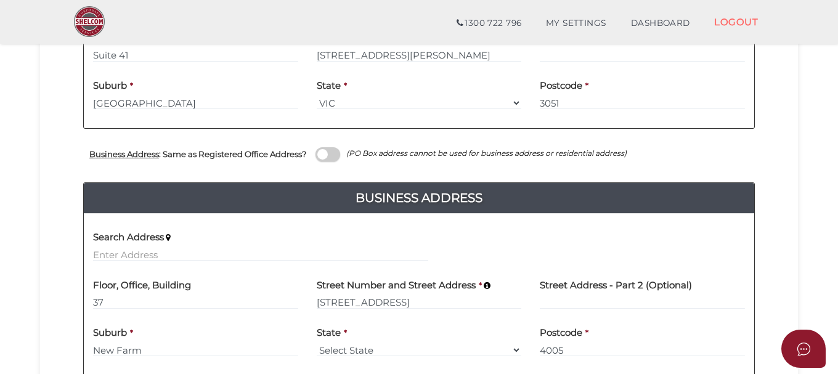
scroll to position [518, 0]
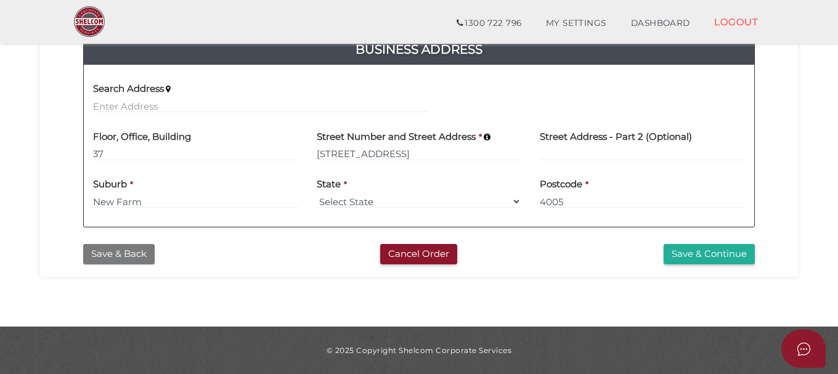
click at [112, 245] on button "Save & Back" at bounding box center [118, 254] width 71 height 20
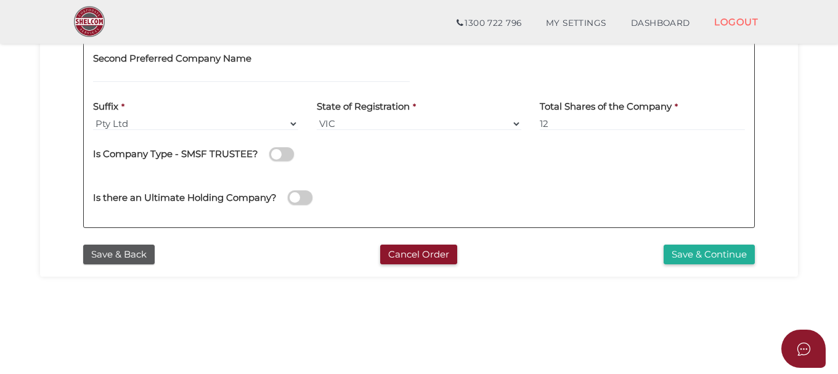
scroll to position [246, 0]
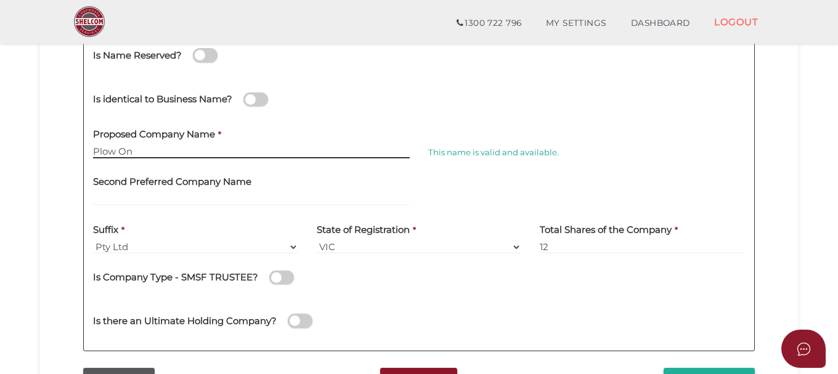
click at [156, 153] on input "Plow On" at bounding box center [251, 152] width 317 height 14
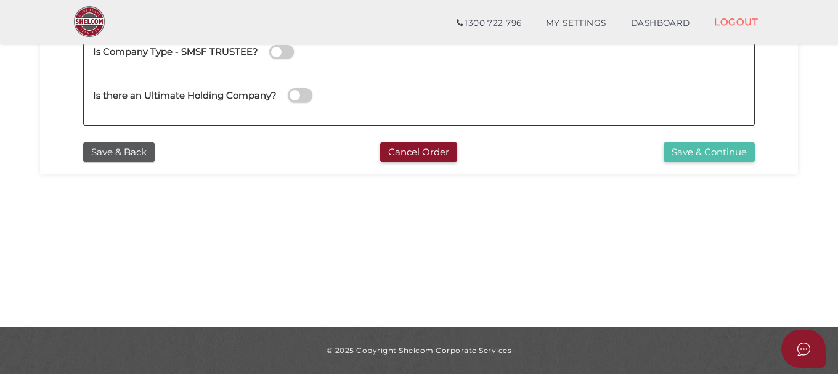
type input "Plow On"
click at [671, 158] on button "Save & Continue" at bounding box center [708, 152] width 91 height 20
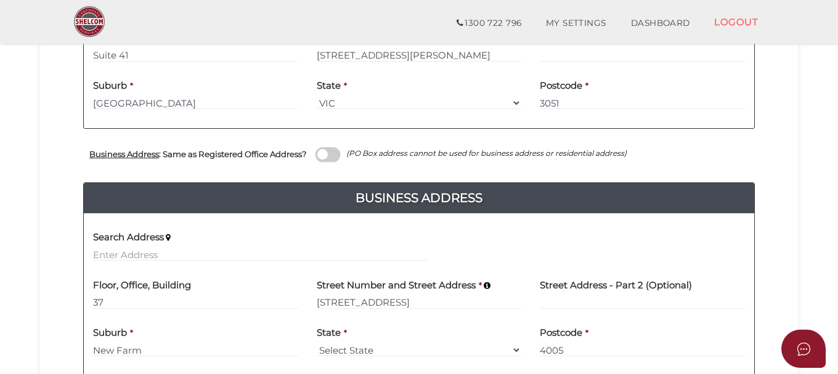
scroll to position [518, 0]
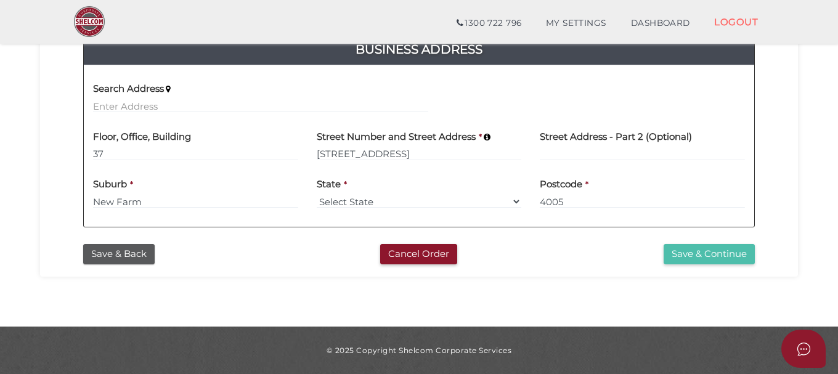
click at [673, 257] on button "Save & Continue" at bounding box center [708, 254] width 91 height 20
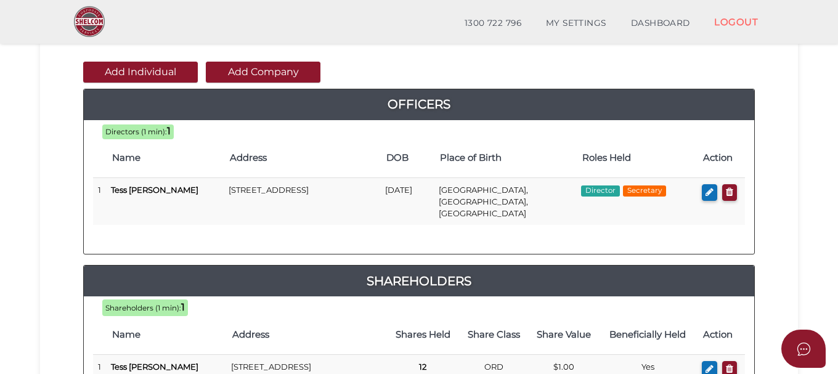
scroll to position [370, 0]
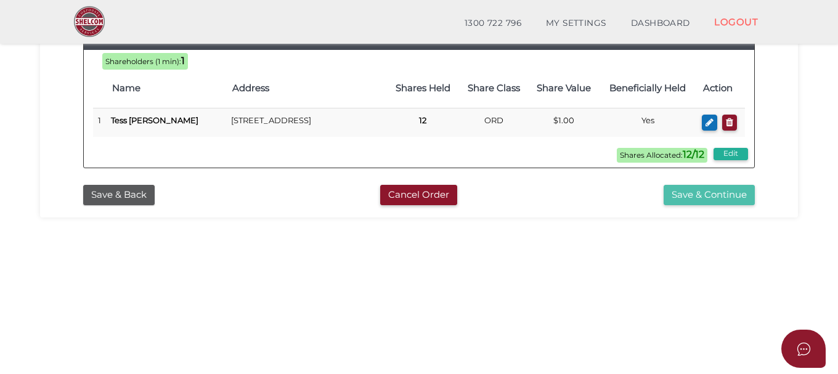
click at [684, 193] on button "Save & Continue" at bounding box center [708, 195] width 91 height 20
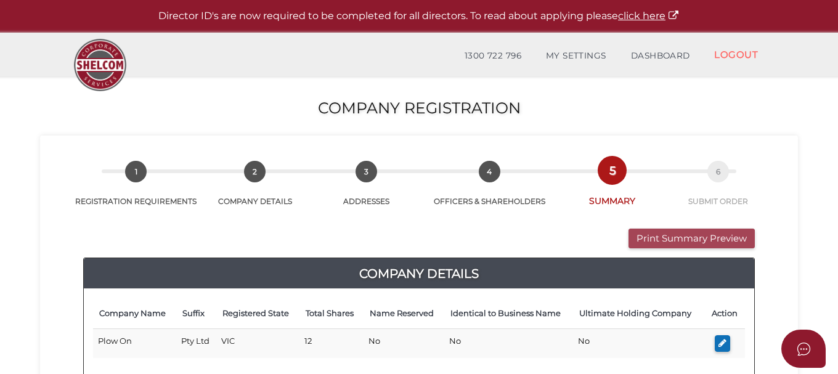
click at [641, 240] on button "Print Summary Preview" at bounding box center [691, 239] width 126 height 20
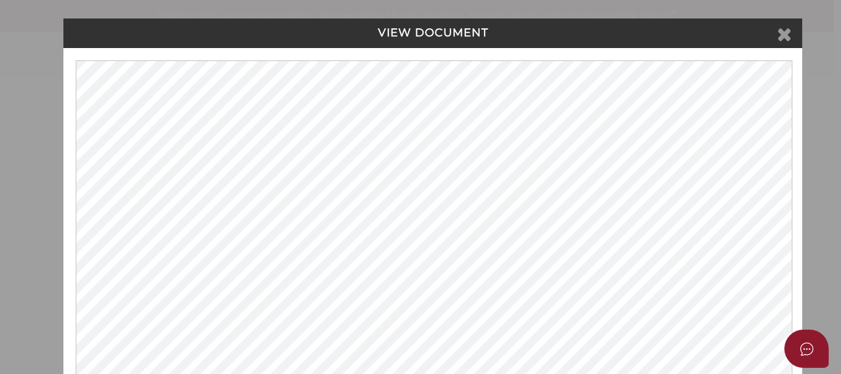
click at [782, 32] on icon at bounding box center [784, 34] width 15 height 18
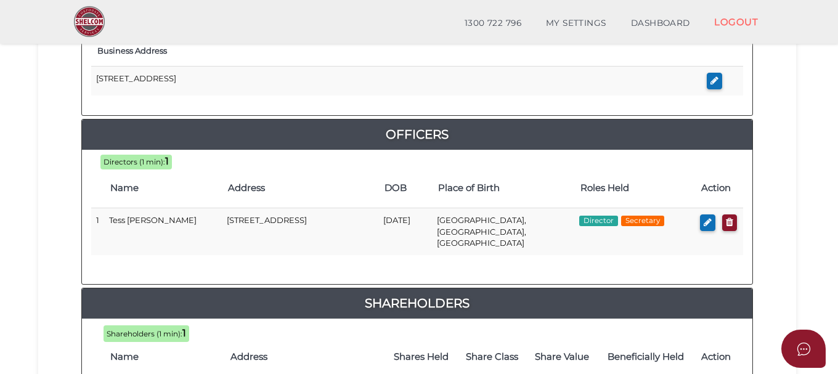
scroll to position [696, 0]
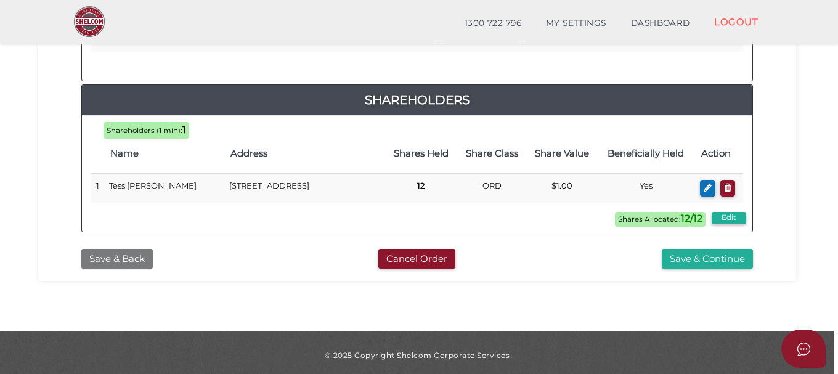
click at [111, 257] on button "Save & Back" at bounding box center [116, 259] width 71 height 20
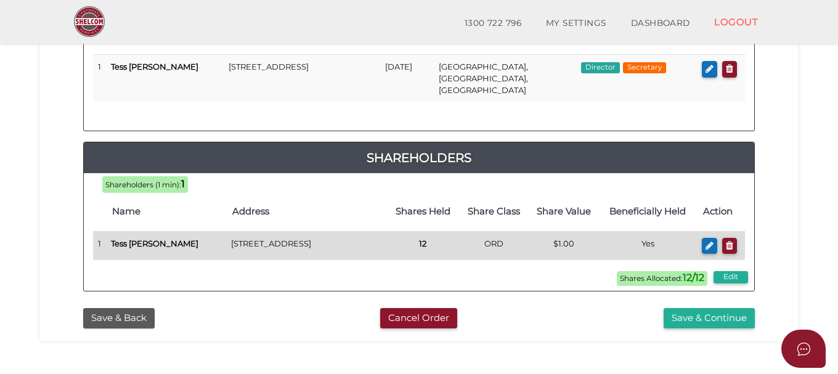
scroll to position [123, 0]
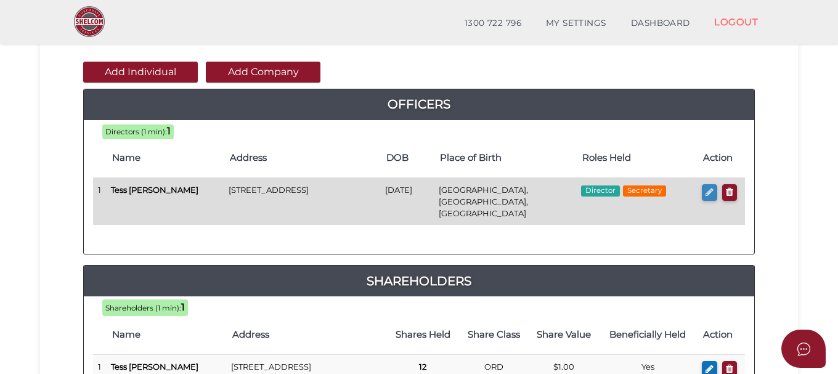
click at [705, 195] on icon "button" at bounding box center [709, 191] width 8 height 9
checkbox input "true"
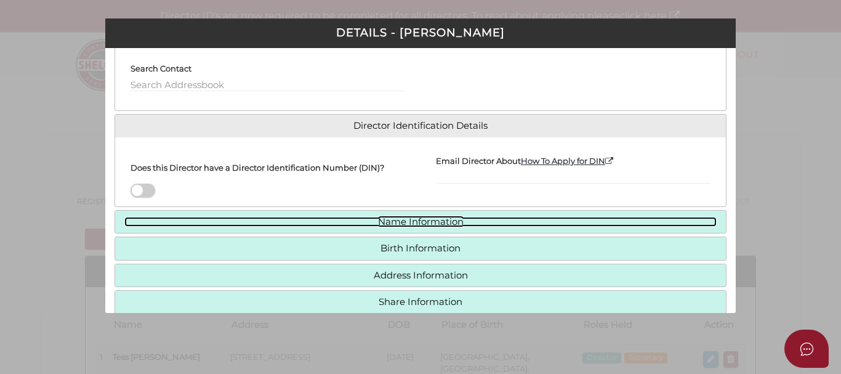
click at [282, 220] on link "Name Information" at bounding box center [420, 222] width 593 height 10
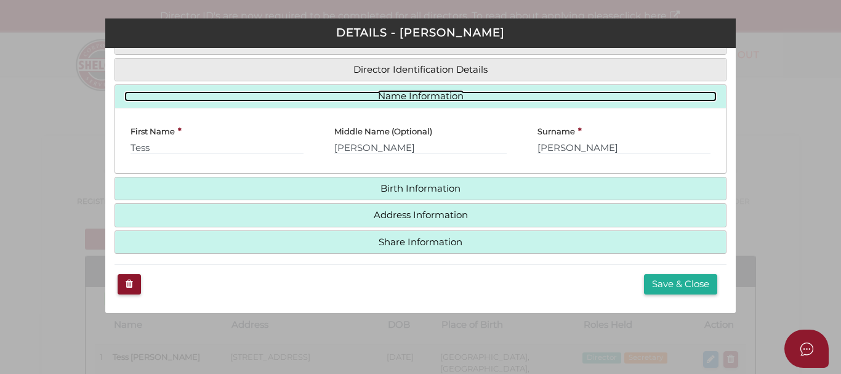
scroll to position [114, 0]
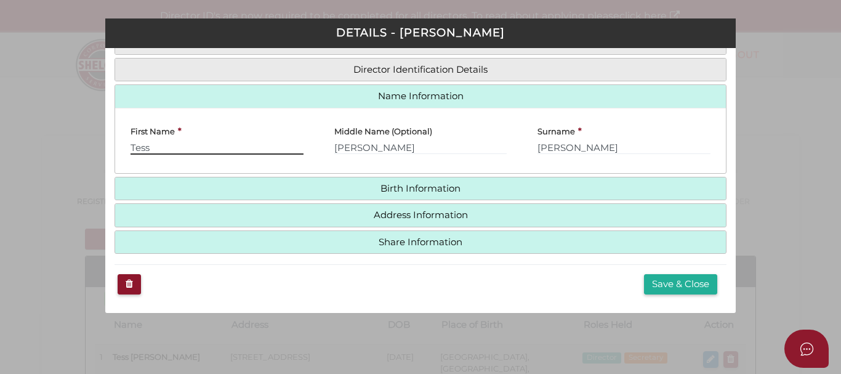
click at [270, 145] on input "Tess" at bounding box center [217, 148] width 173 height 14
type input "Tess"
click at [392, 150] on input "[PERSON_NAME]" at bounding box center [420, 148] width 173 height 14
click at [586, 145] on input "[PERSON_NAME]" at bounding box center [624, 148] width 173 height 14
click at [665, 285] on button "Save & Close" at bounding box center [680, 284] width 73 height 20
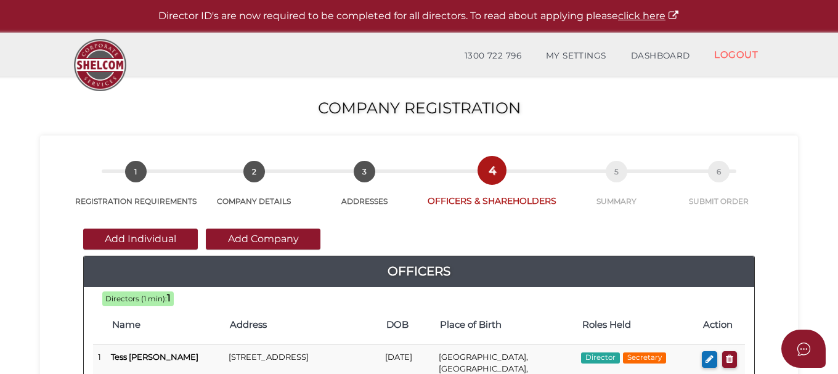
scroll to position [123, 0]
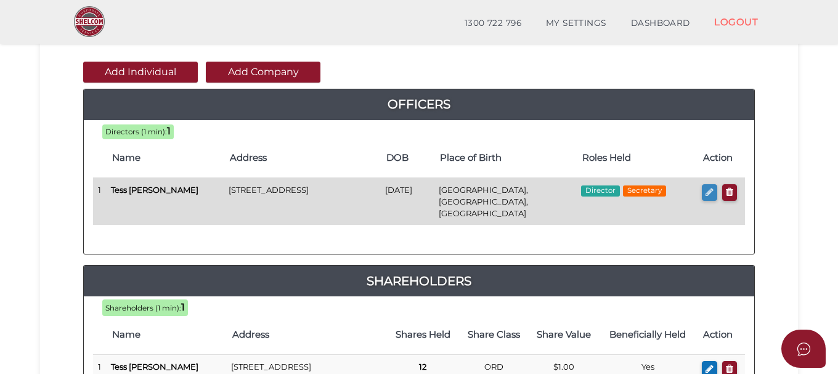
click at [705, 192] on icon "button" at bounding box center [709, 191] width 8 height 9
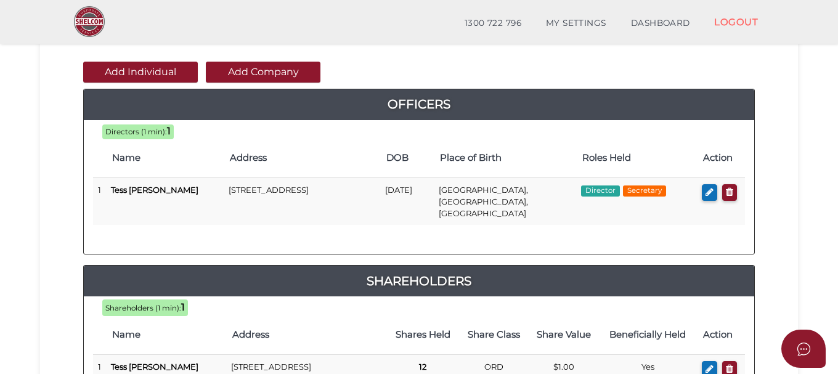
checkbox input "true"
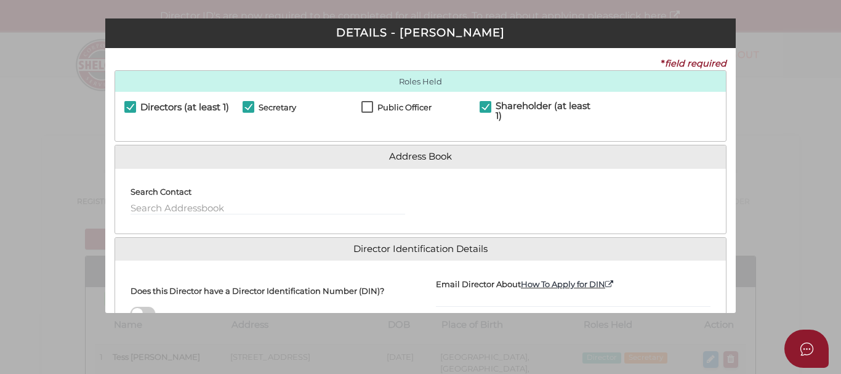
scroll to position [183, 0]
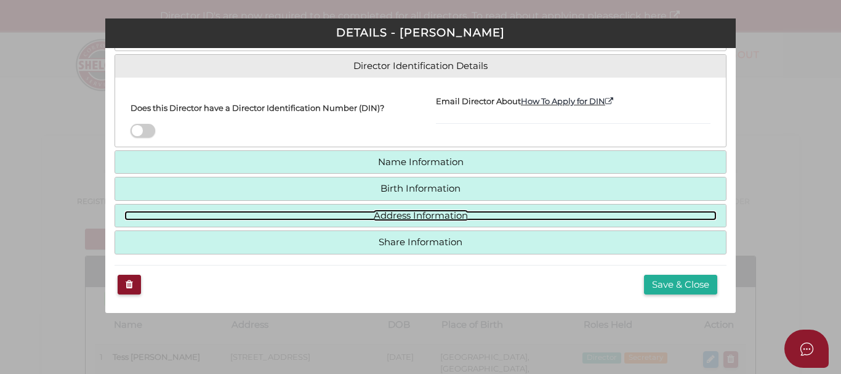
click at [406, 211] on link "Address Information" at bounding box center [420, 216] width 593 height 10
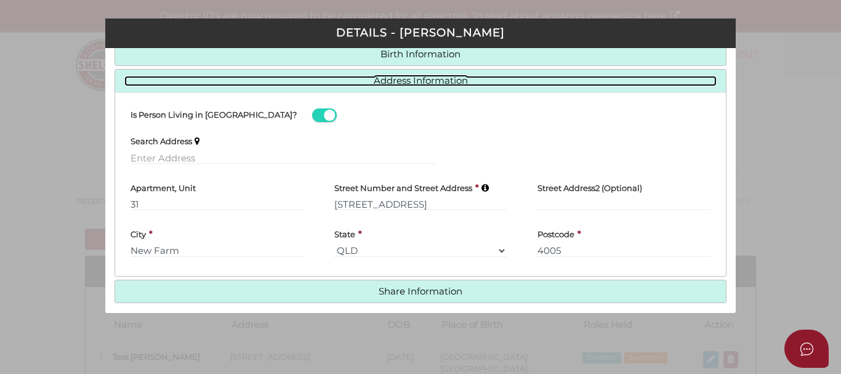
scroll to position [182, 0]
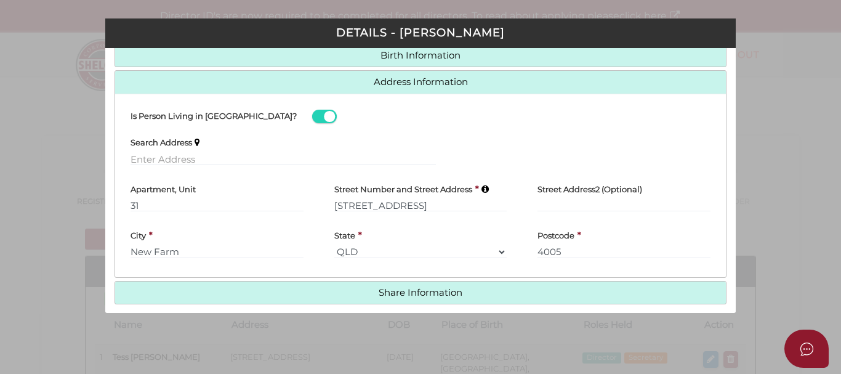
click at [180, 193] on h4 "Apartment, Unit" at bounding box center [163, 189] width 65 height 9
click at [181, 200] on input "31" at bounding box center [217, 205] width 173 height 14
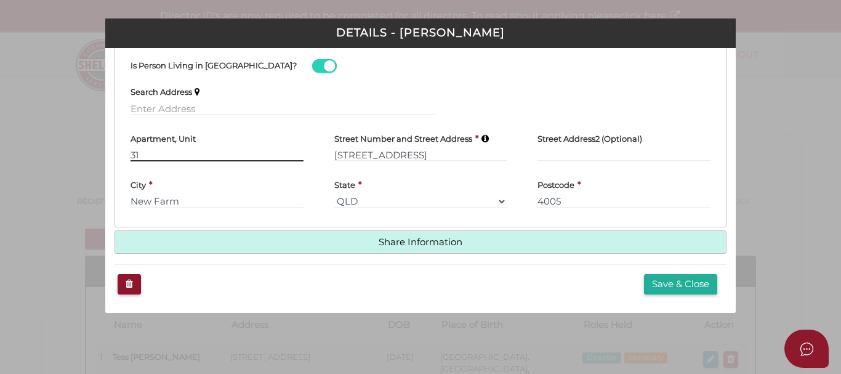
scroll to position [0, 0]
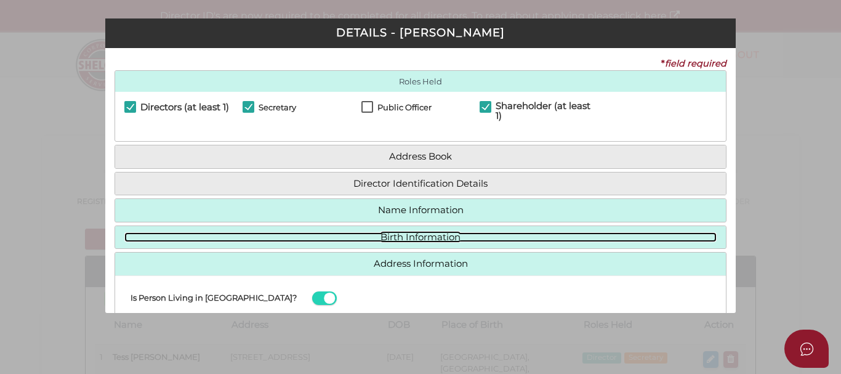
click at [419, 237] on link "Birth Information" at bounding box center [420, 237] width 593 height 10
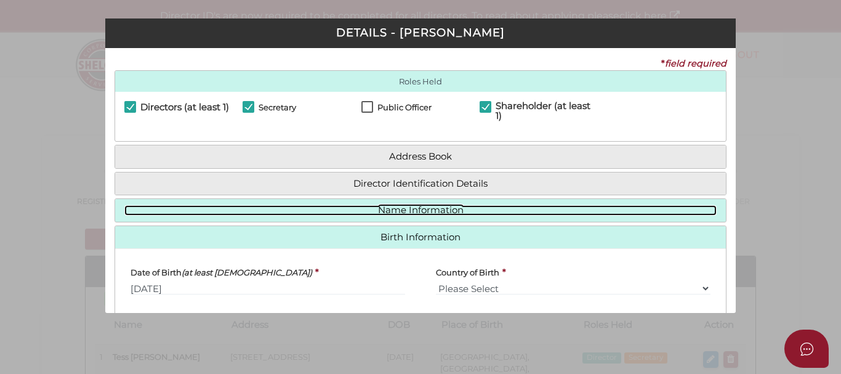
click at [413, 208] on link "Name Information" at bounding box center [420, 210] width 593 height 10
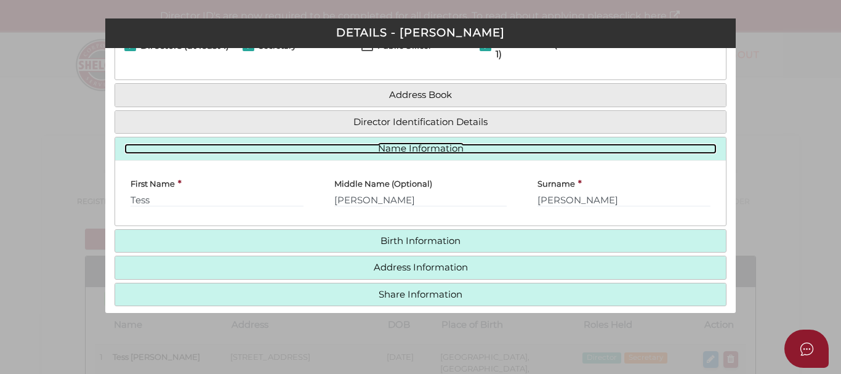
scroll to position [114, 0]
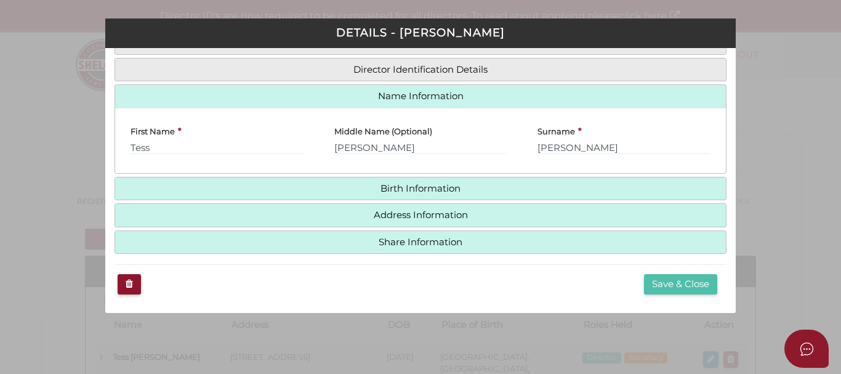
click at [651, 287] on button "Save & Close" at bounding box center [680, 284] width 73 height 20
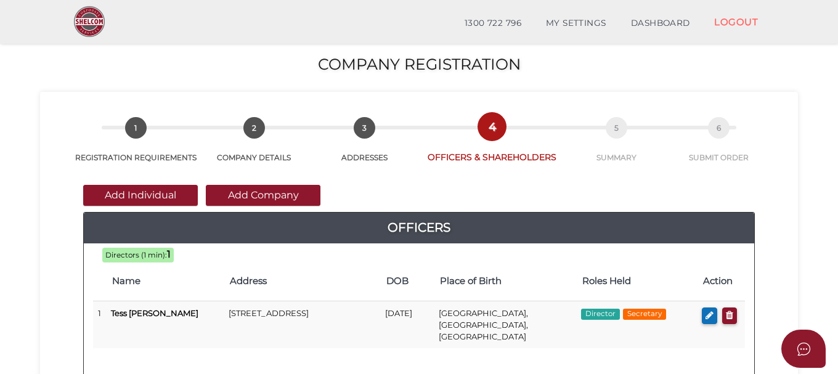
scroll to position [431, 0]
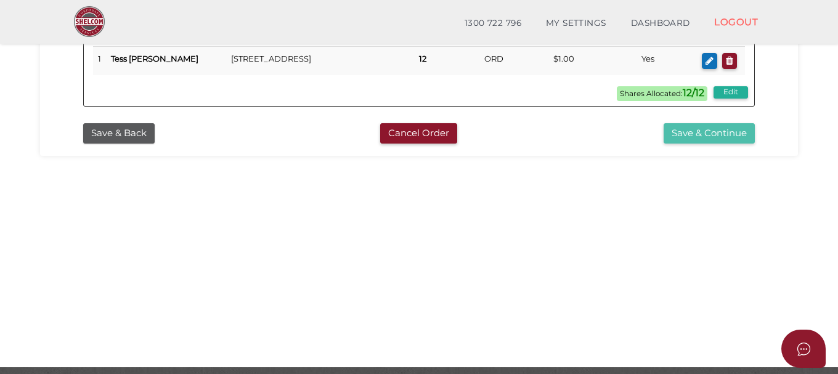
drag, startPoint x: 694, startPoint y: 132, endPoint x: 673, endPoint y: 135, distance: 20.7
click at [693, 132] on button "Save & Continue" at bounding box center [708, 133] width 91 height 20
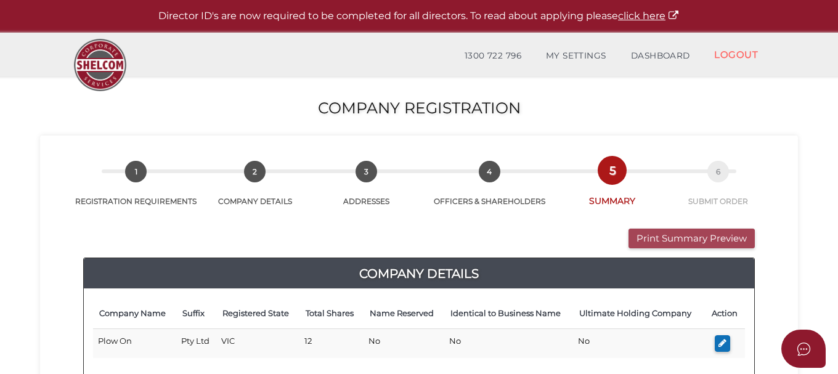
click at [642, 240] on button "Print Summary Preview" at bounding box center [691, 239] width 126 height 20
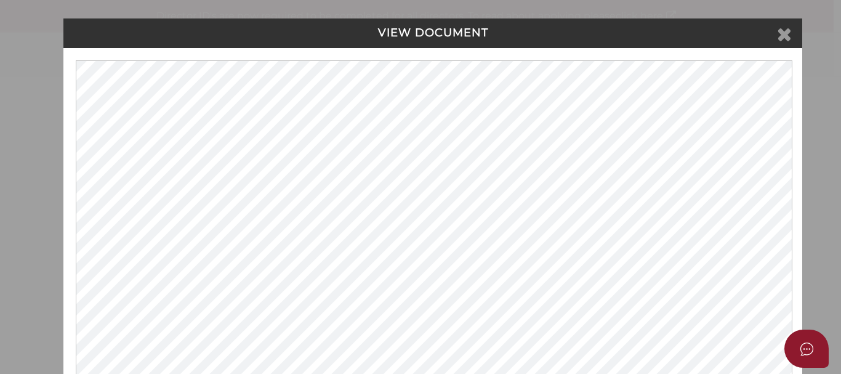
click at [784, 33] on icon at bounding box center [784, 34] width 15 height 18
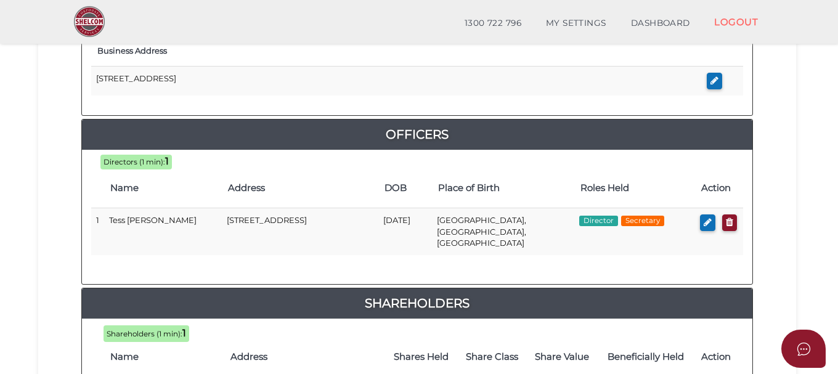
scroll to position [616, 0]
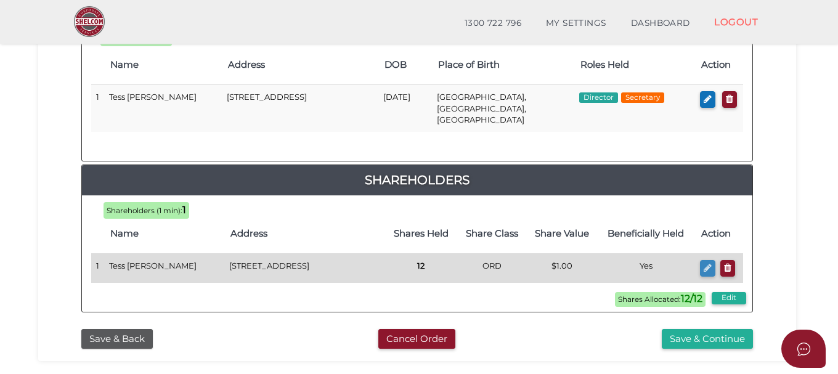
click at [708, 263] on icon "button" at bounding box center [707, 267] width 8 height 9
checkbox input "true"
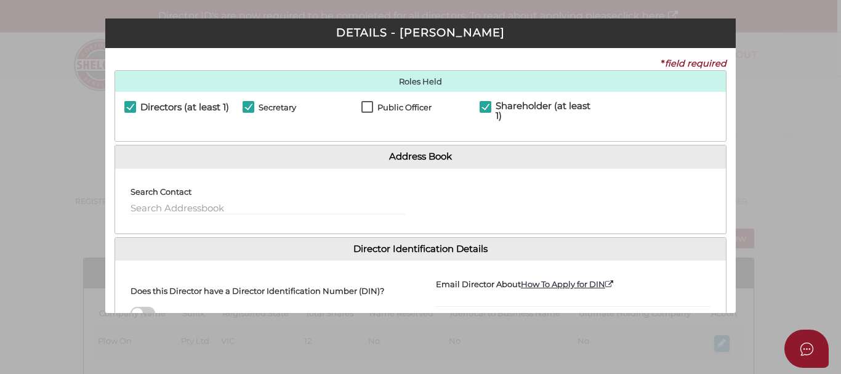
scroll to position [183, 0]
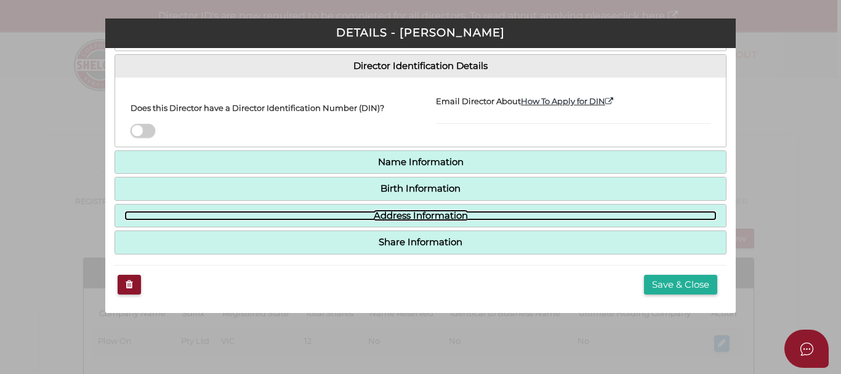
click at [396, 219] on link "Address Information" at bounding box center [420, 216] width 593 height 10
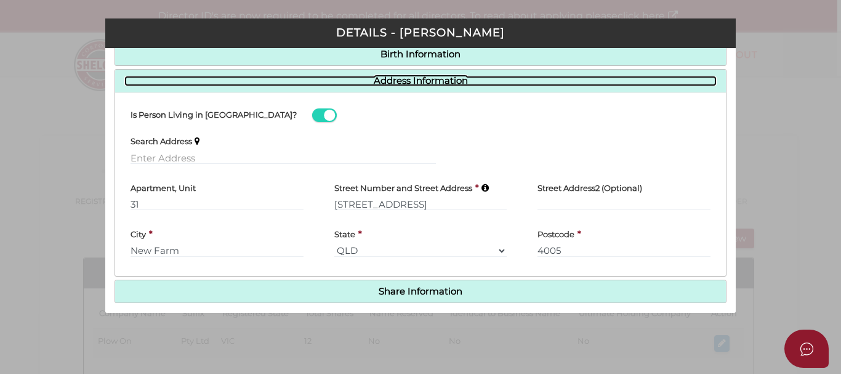
scroll to position [232, 0]
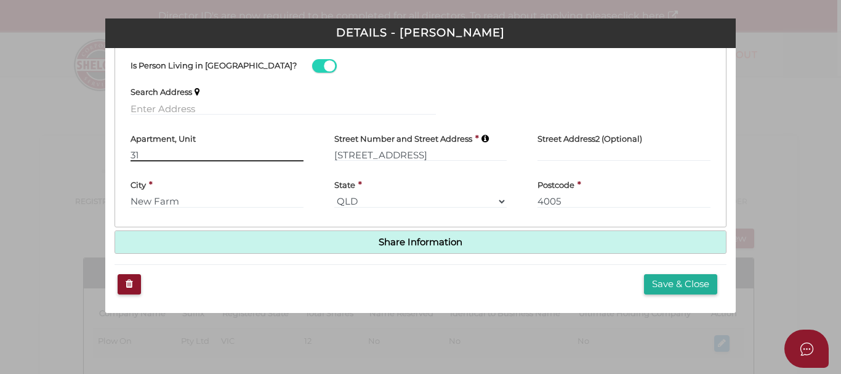
click at [194, 153] on input "31" at bounding box center [217, 155] width 173 height 14
type input "37"
click at [658, 287] on button "Save & Close" at bounding box center [680, 284] width 73 height 20
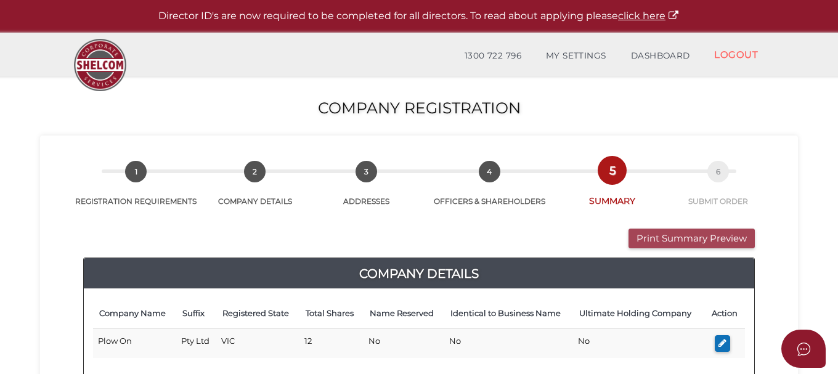
click at [670, 235] on button "Print Summary Preview" at bounding box center [691, 239] width 126 height 20
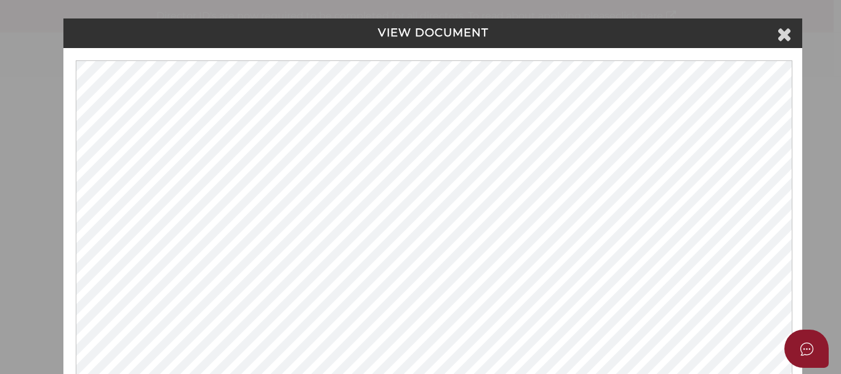
click at [822, 44] on div "VIEW DOCUMENT Please click here to view this document in a new tab." at bounding box center [420, 187] width 841 height 374
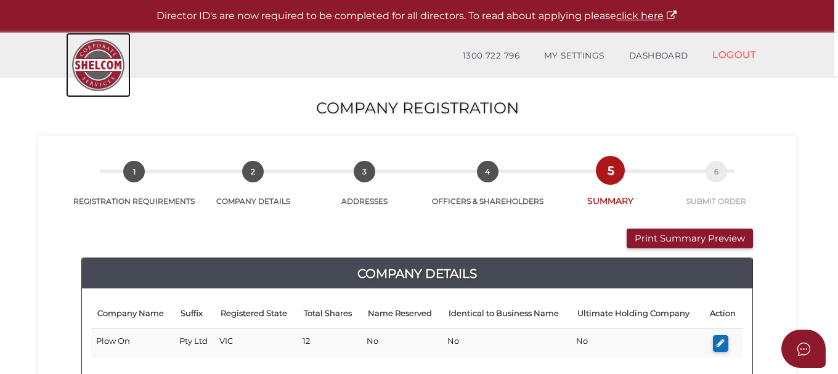
click at [94, 68] on img at bounding box center [98, 65] width 65 height 65
